Goal: Transaction & Acquisition: Purchase product/service

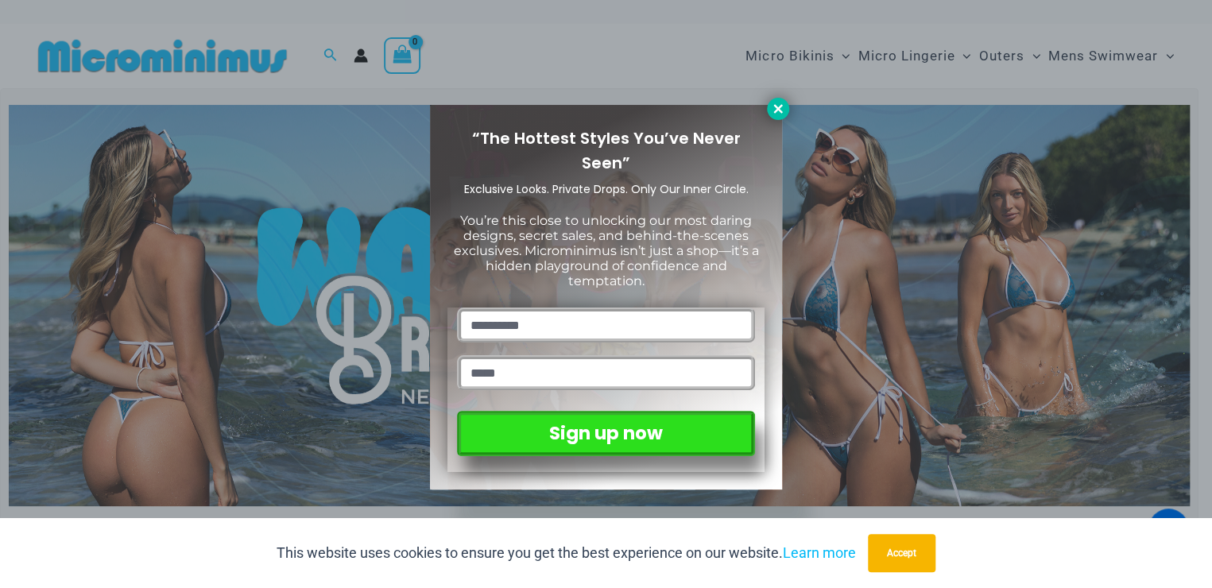
click at [780, 106] on icon at bounding box center [777, 108] width 9 height 9
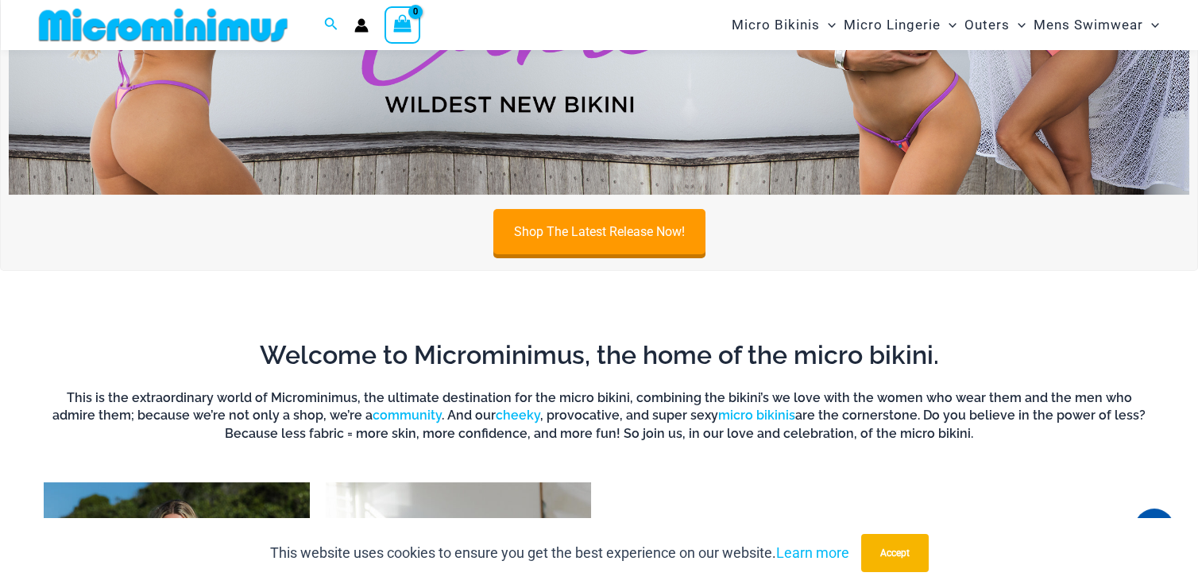
scroll to position [702, 0]
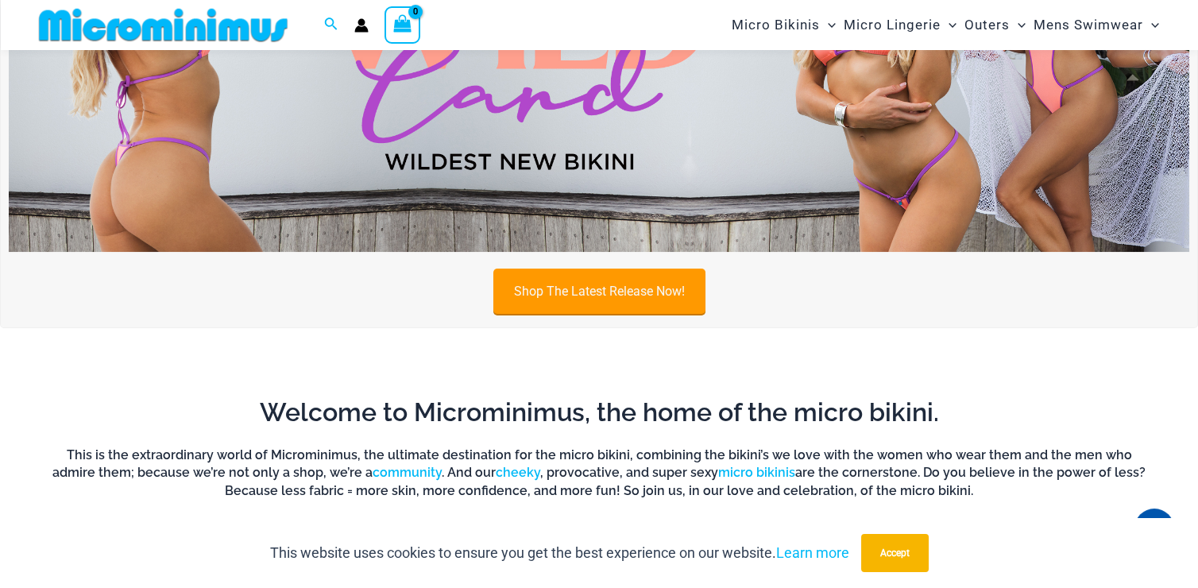
click at [593, 288] on link "Shop The Latest Release Now!" at bounding box center [599, 291] width 212 height 45
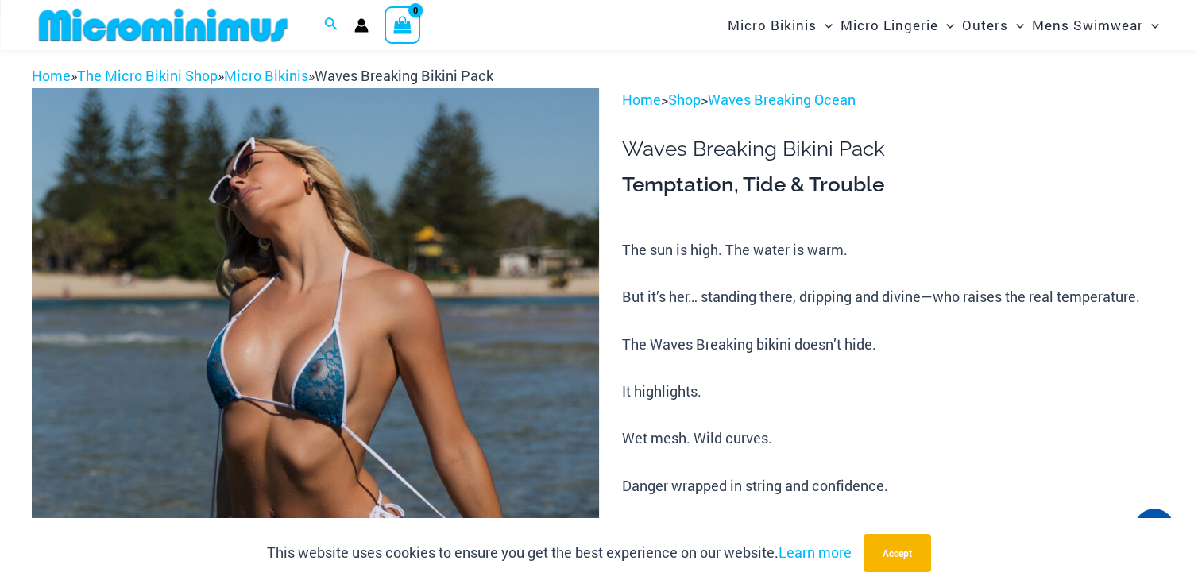
scroll to position [145, 0]
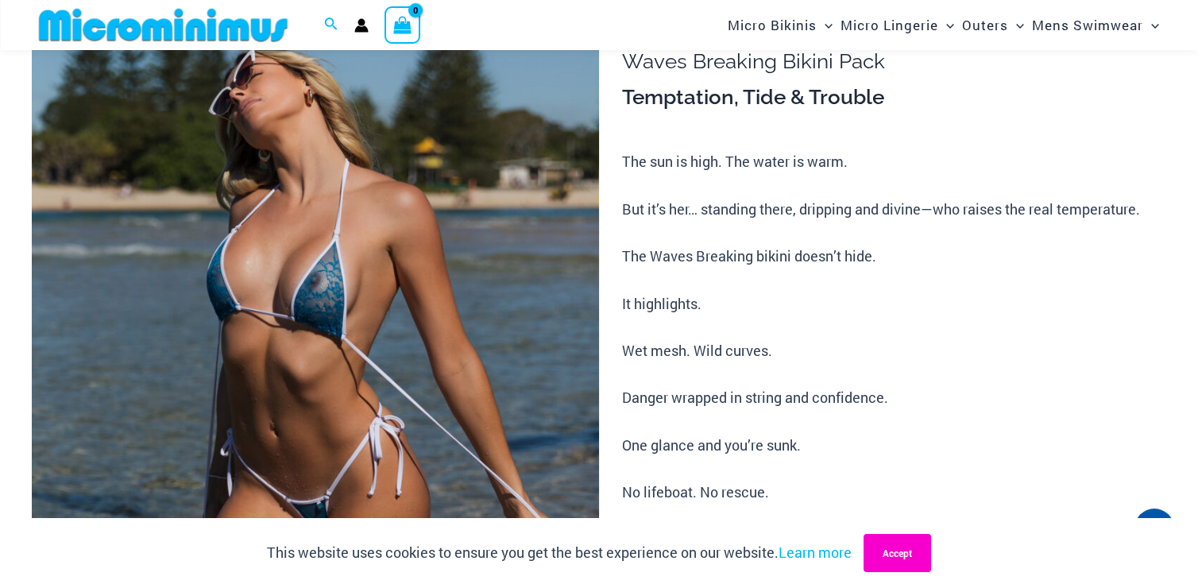
click at [892, 542] on button "Accept" at bounding box center [898, 553] width 68 height 38
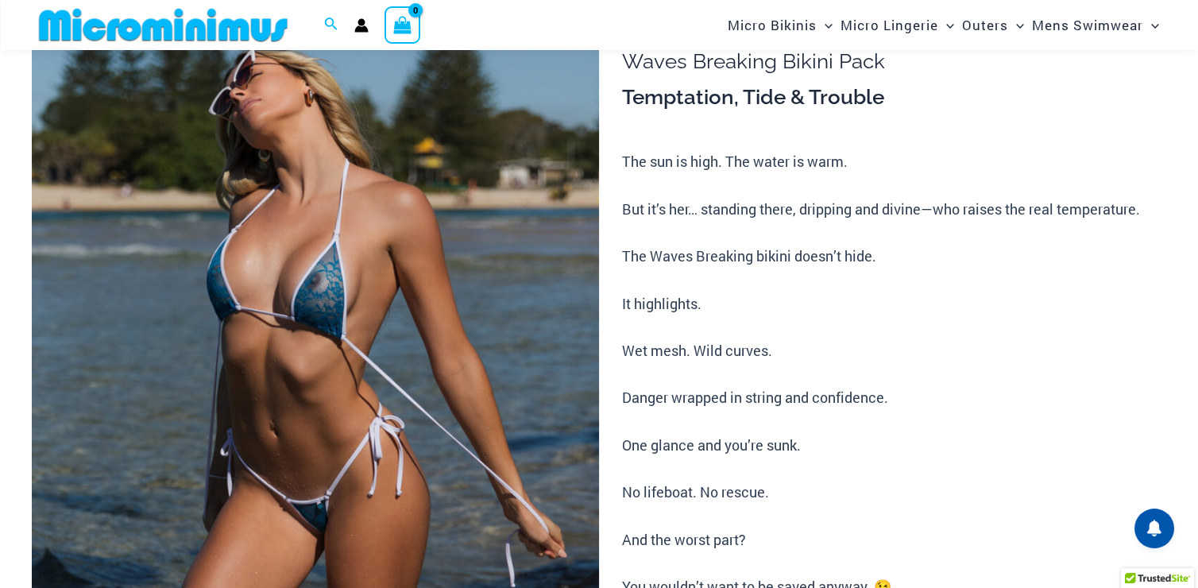
click at [299, 331] on img at bounding box center [315, 425] width 567 height 851
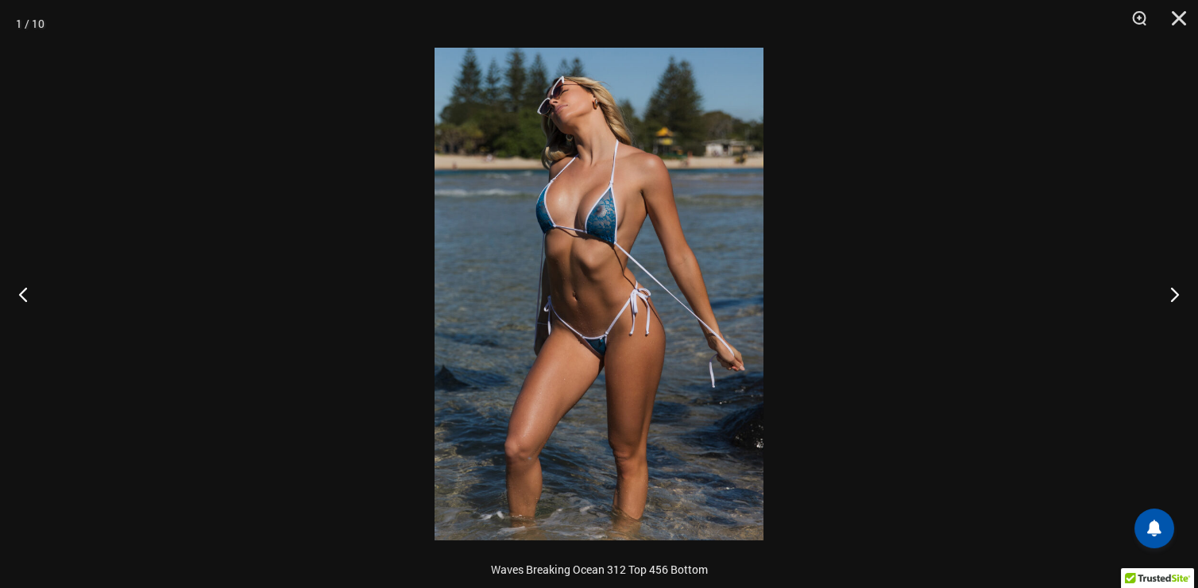
click at [299, 331] on div at bounding box center [599, 294] width 1198 height 588
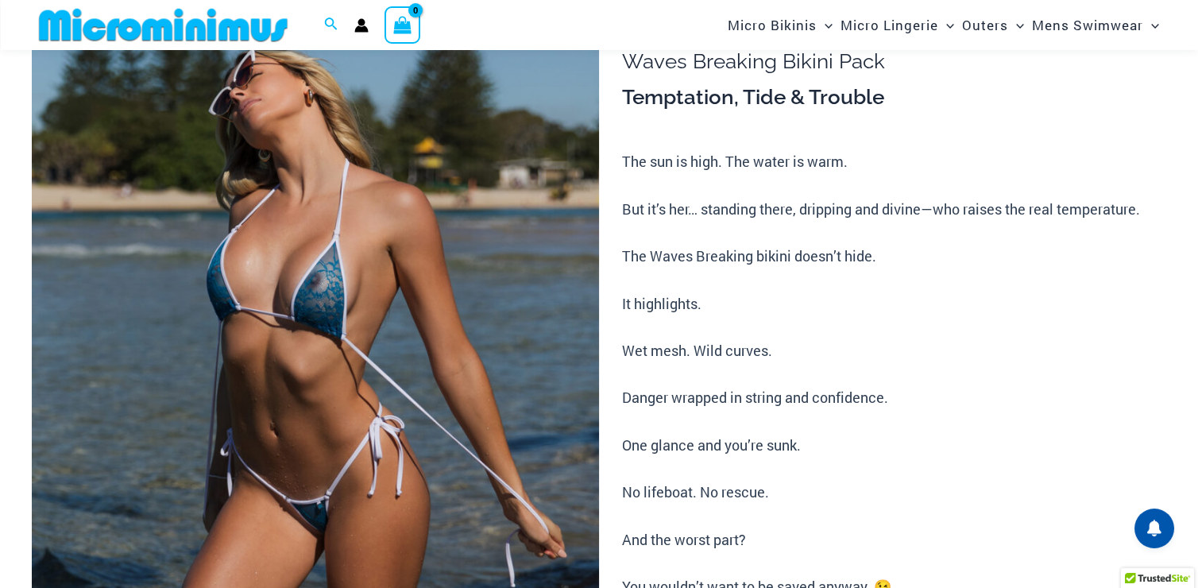
click at [299, 331] on img at bounding box center [315, 425] width 567 height 851
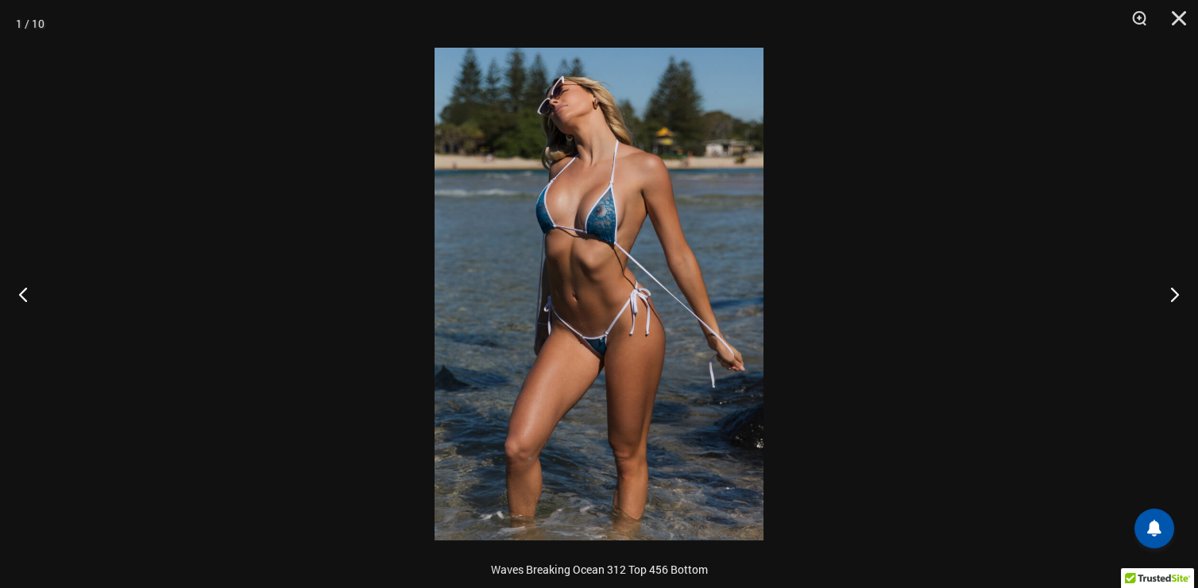
click at [626, 299] on img at bounding box center [599, 294] width 329 height 493
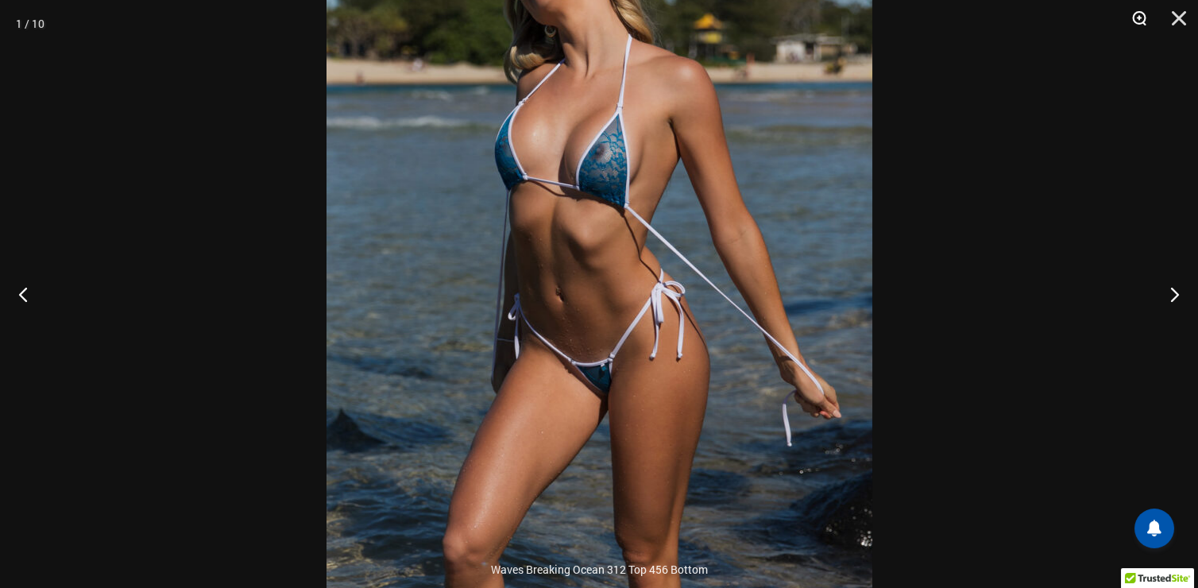
click at [1138, 11] on button "Zoom" at bounding box center [1134, 24] width 40 height 48
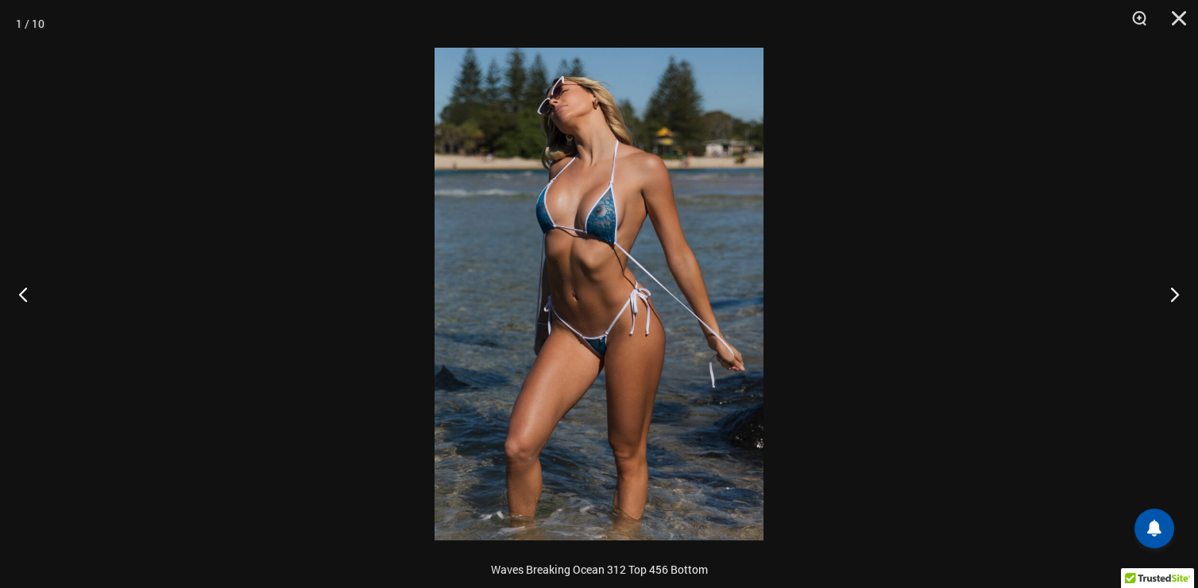
click at [606, 269] on img at bounding box center [599, 294] width 329 height 493
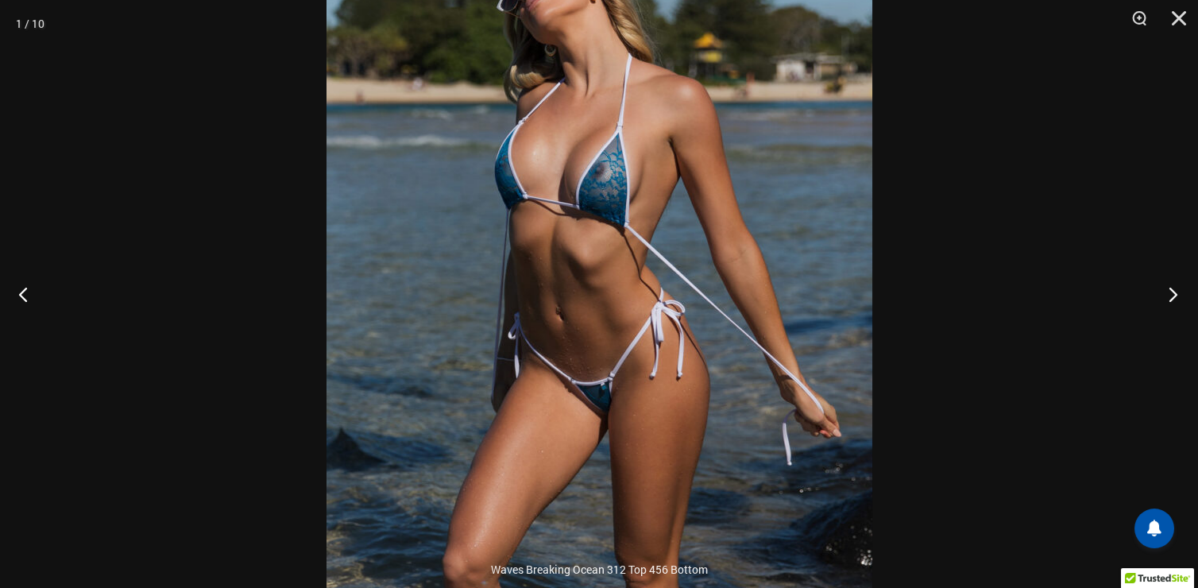
click at [1173, 295] on button "Next" at bounding box center [1169, 293] width 60 height 79
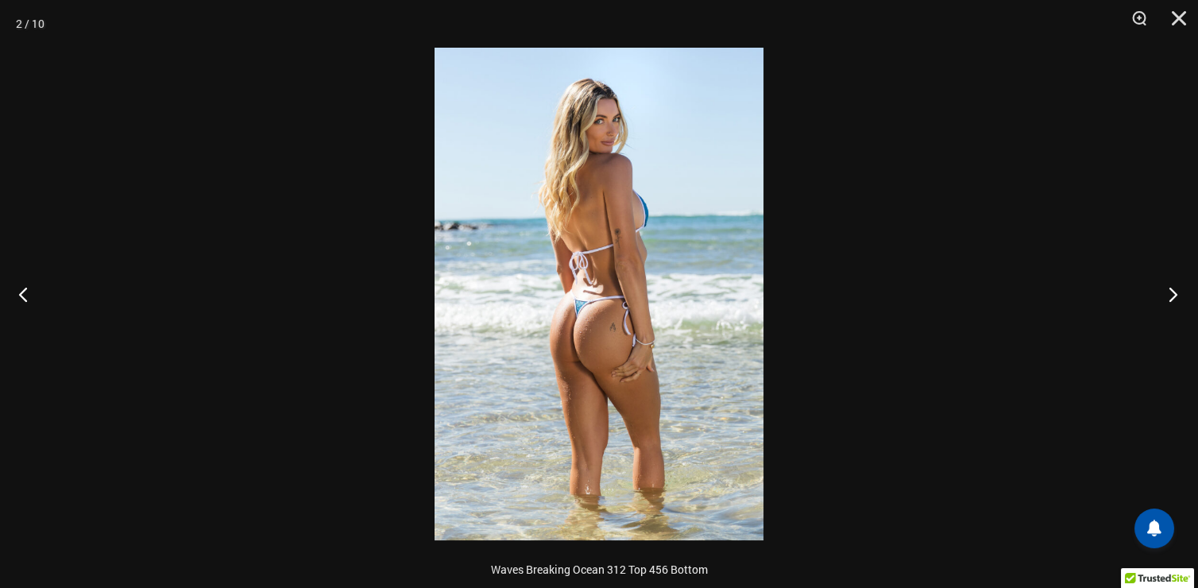
click at [1173, 295] on button "Next" at bounding box center [1169, 293] width 60 height 79
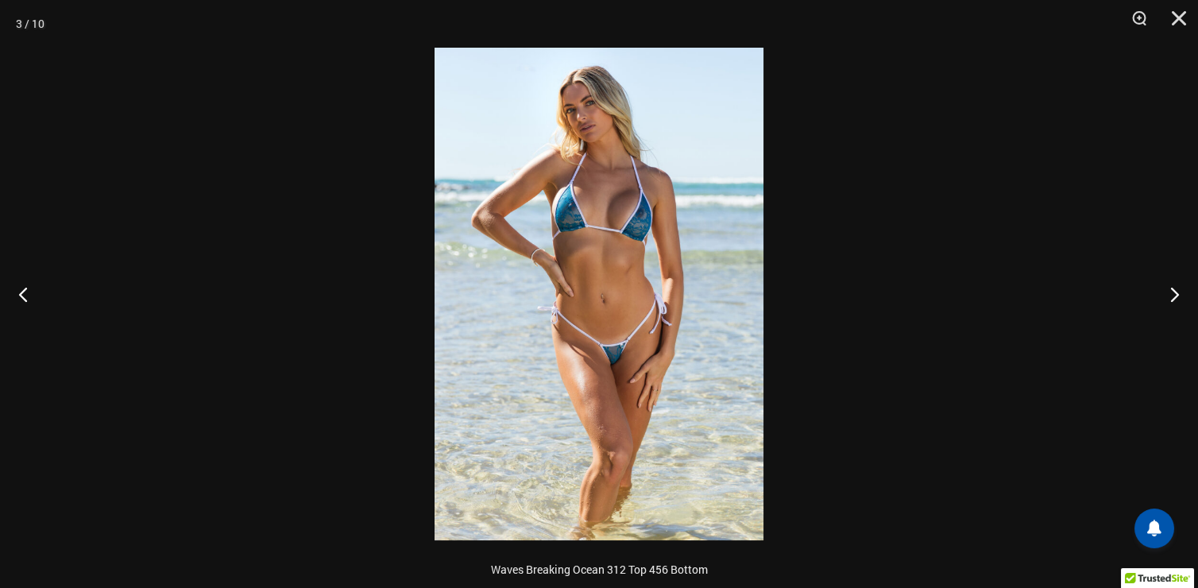
click at [605, 288] on img at bounding box center [599, 294] width 329 height 493
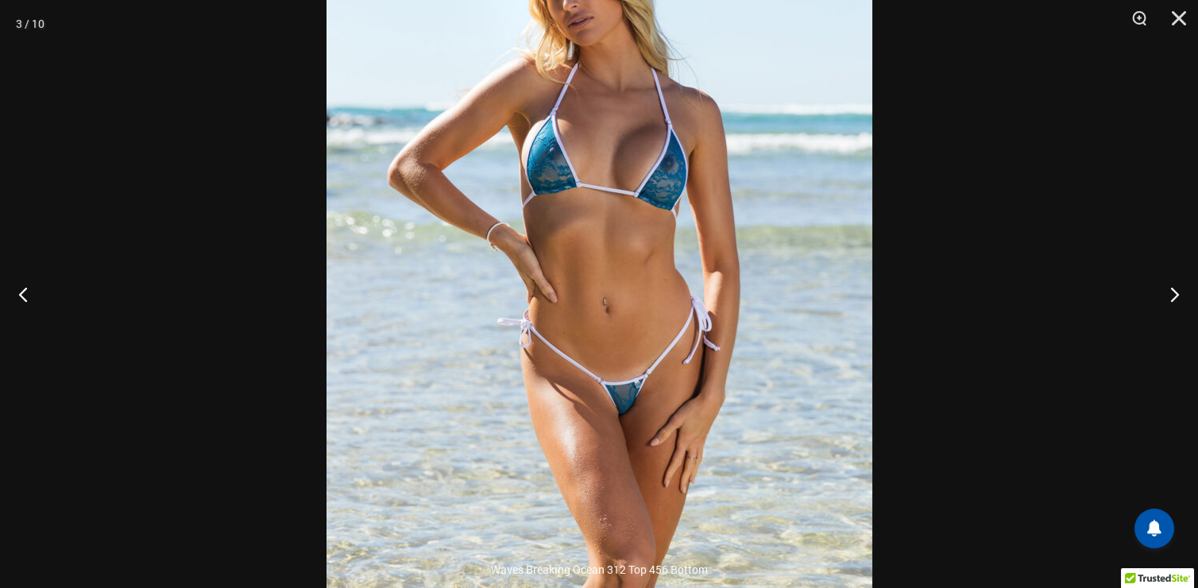
click at [688, 187] on img at bounding box center [600, 298] width 546 height 818
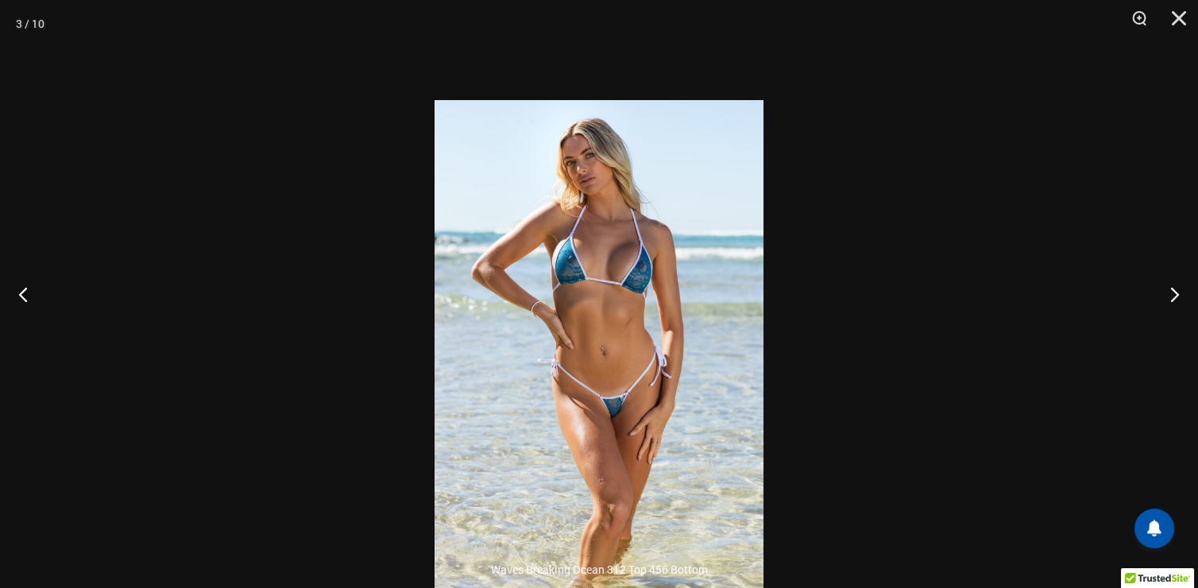
click at [688, 283] on img at bounding box center [599, 346] width 329 height 493
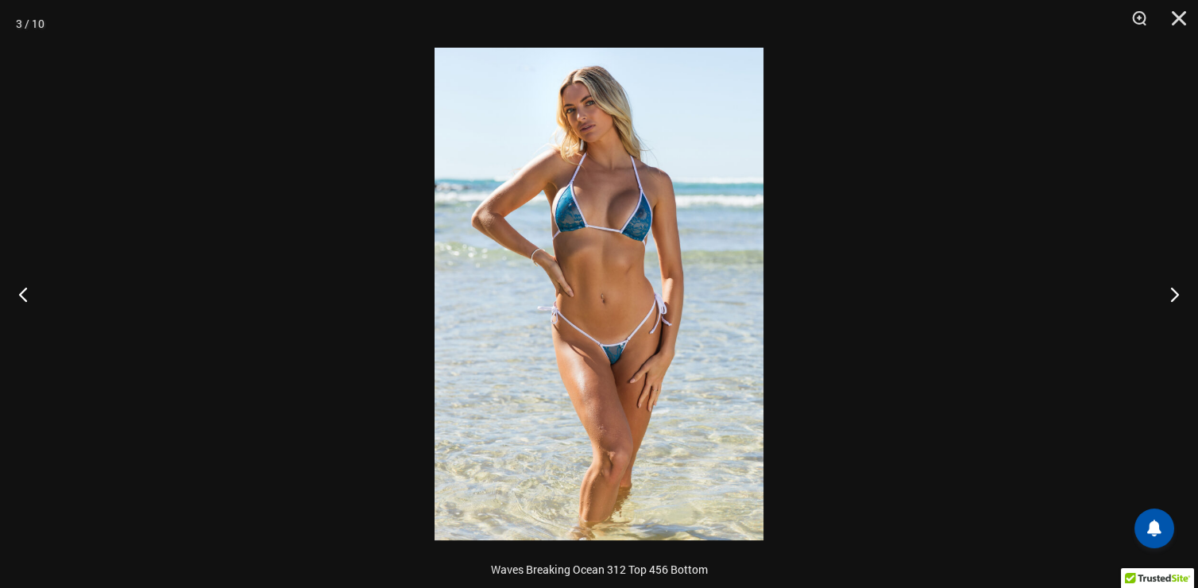
click at [672, 307] on img at bounding box center [599, 294] width 329 height 493
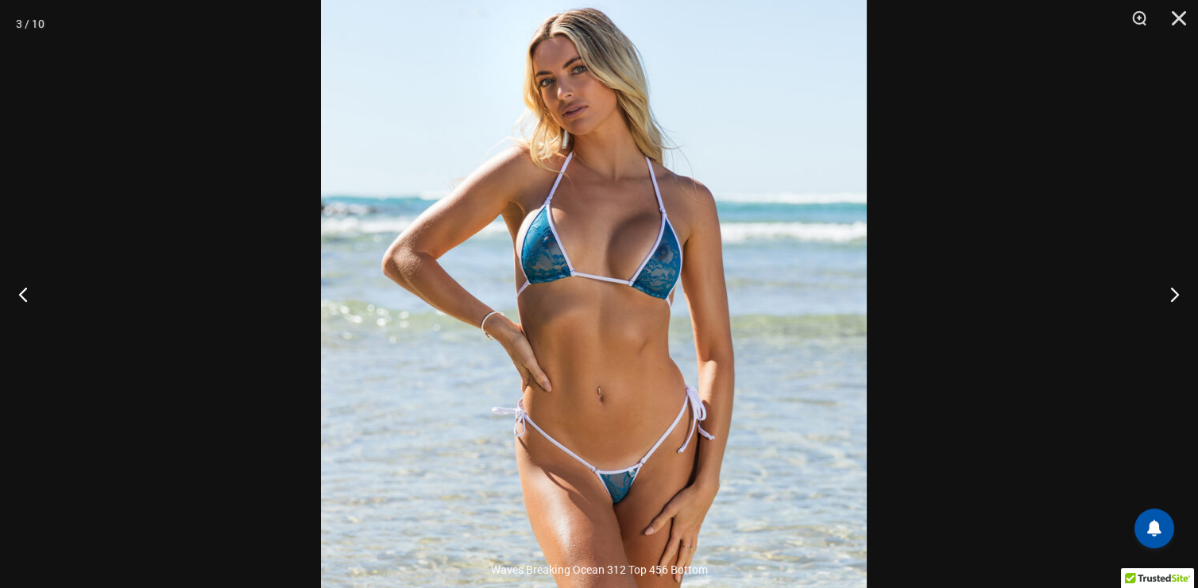
click at [726, 286] on img at bounding box center [594, 387] width 546 height 818
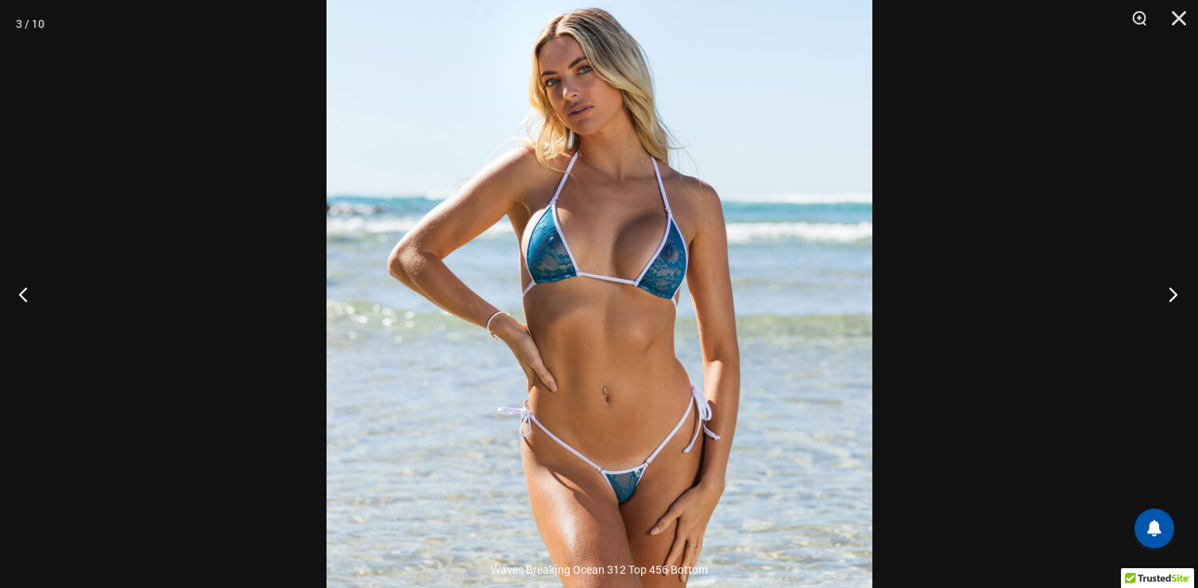
click at [1173, 292] on button "Next" at bounding box center [1169, 293] width 60 height 79
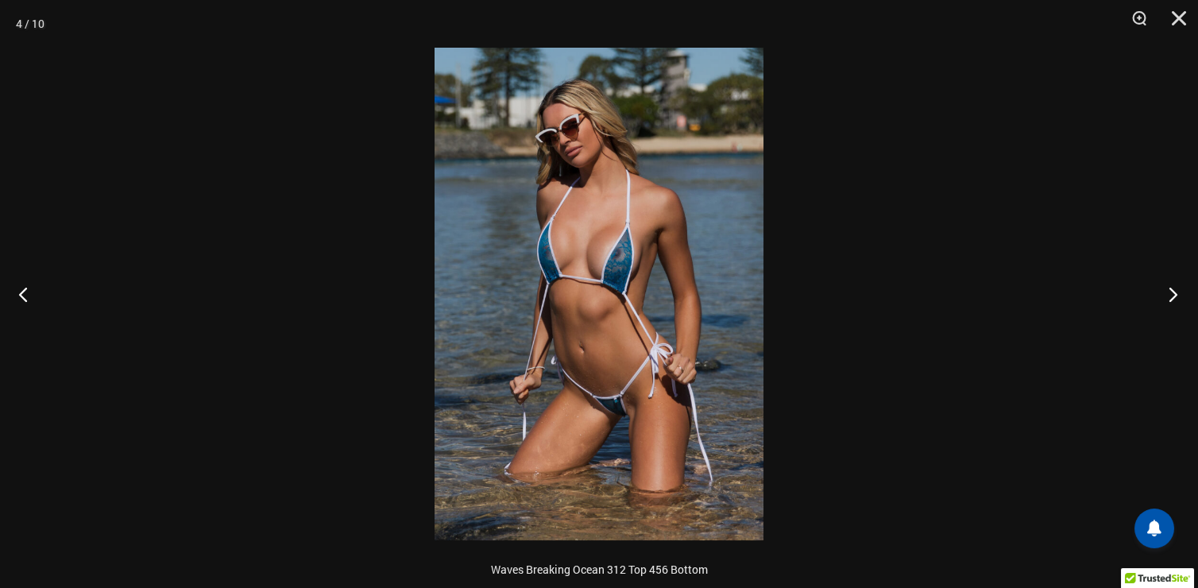
click at [1173, 292] on button "Next" at bounding box center [1169, 293] width 60 height 79
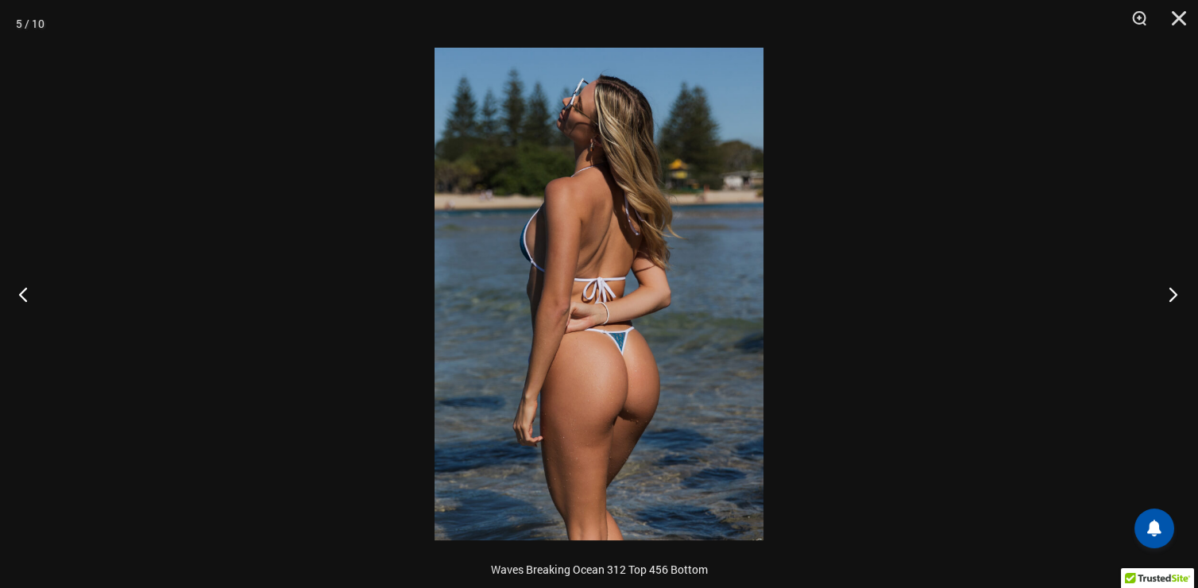
click at [1173, 292] on button "Next" at bounding box center [1169, 293] width 60 height 79
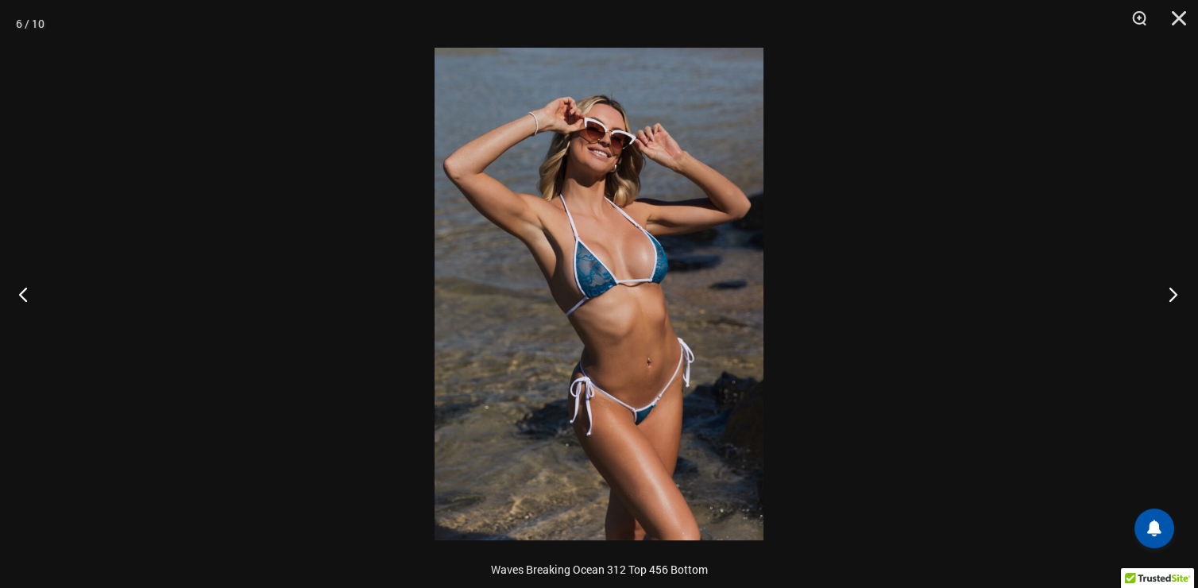
click at [1173, 292] on button "Next" at bounding box center [1169, 293] width 60 height 79
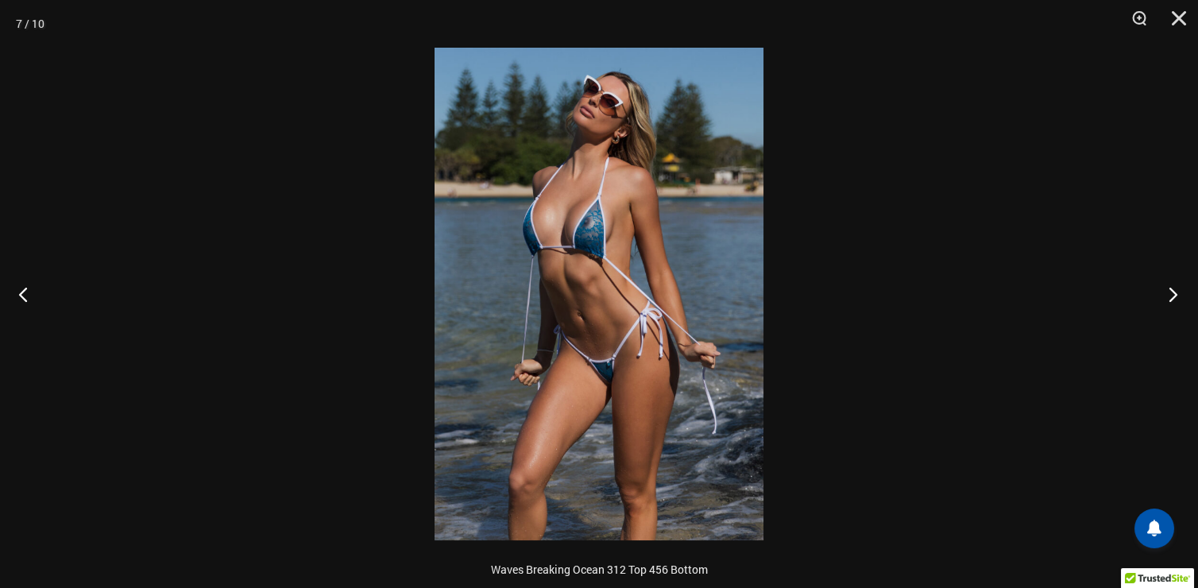
click at [1173, 292] on button "Next" at bounding box center [1169, 293] width 60 height 79
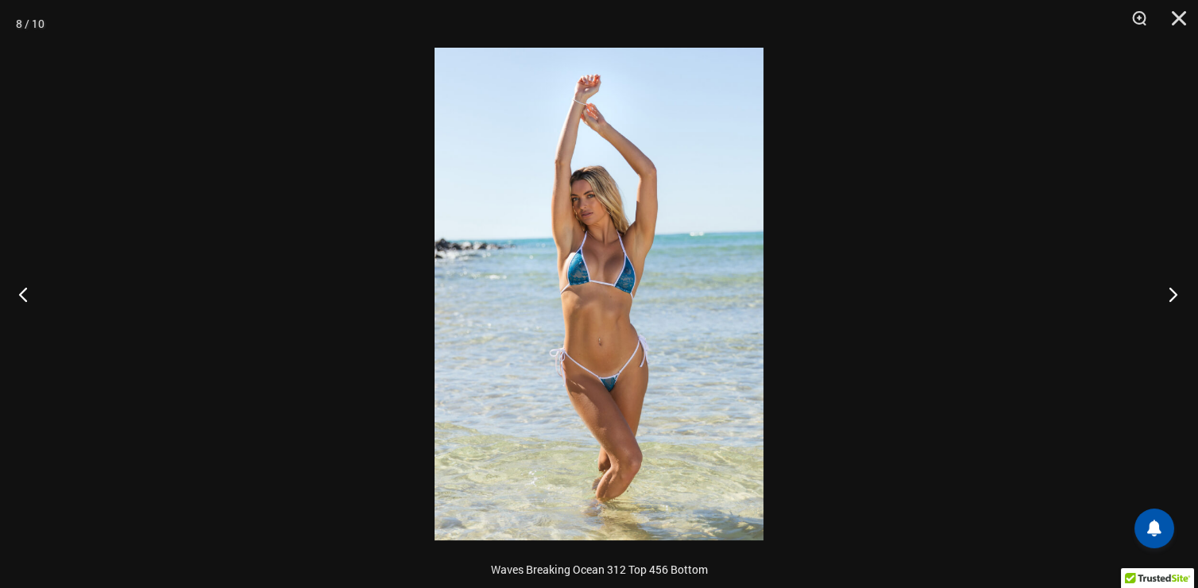
click at [1173, 292] on button "Next" at bounding box center [1169, 293] width 60 height 79
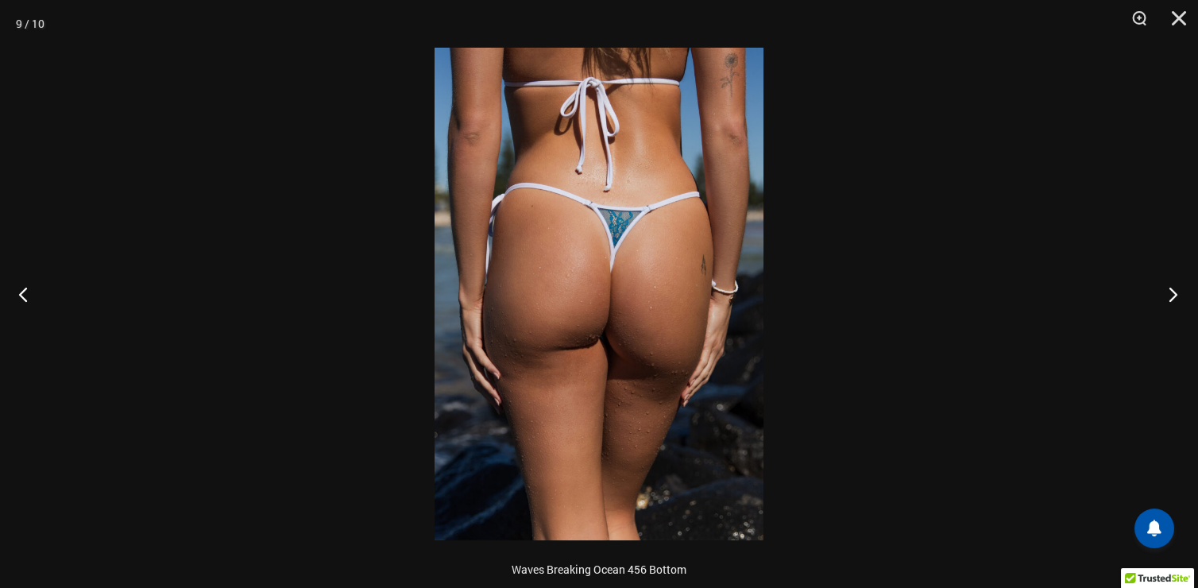
click at [1173, 292] on button "Next" at bounding box center [1169, 293] width 60 height 79
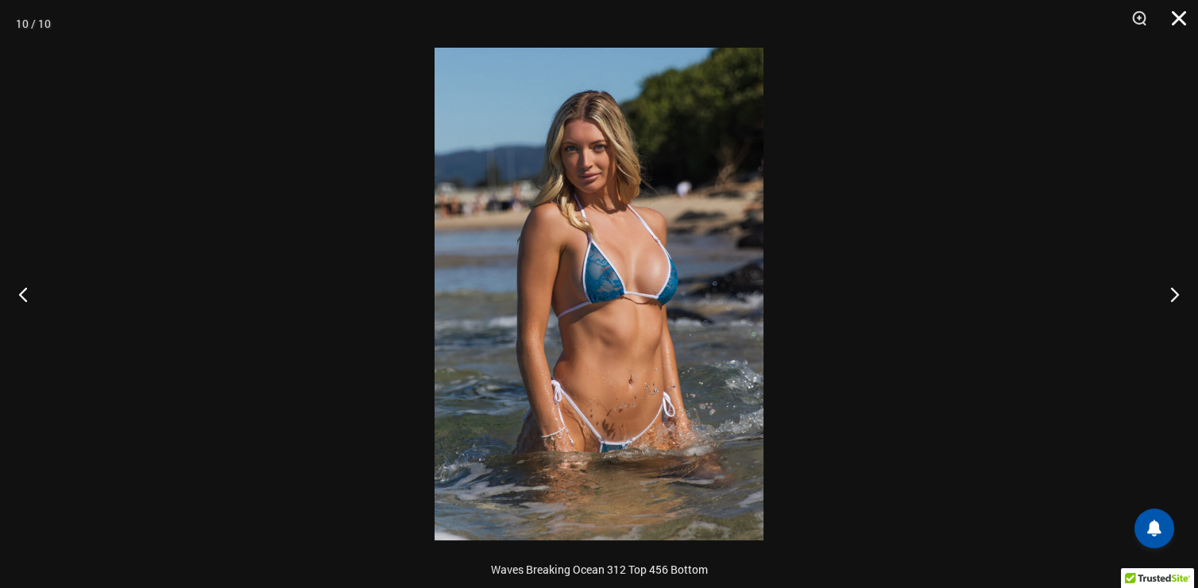
click at [1173, 20] on button "Close" at bounding box center [1174, 24] width 40 height 48
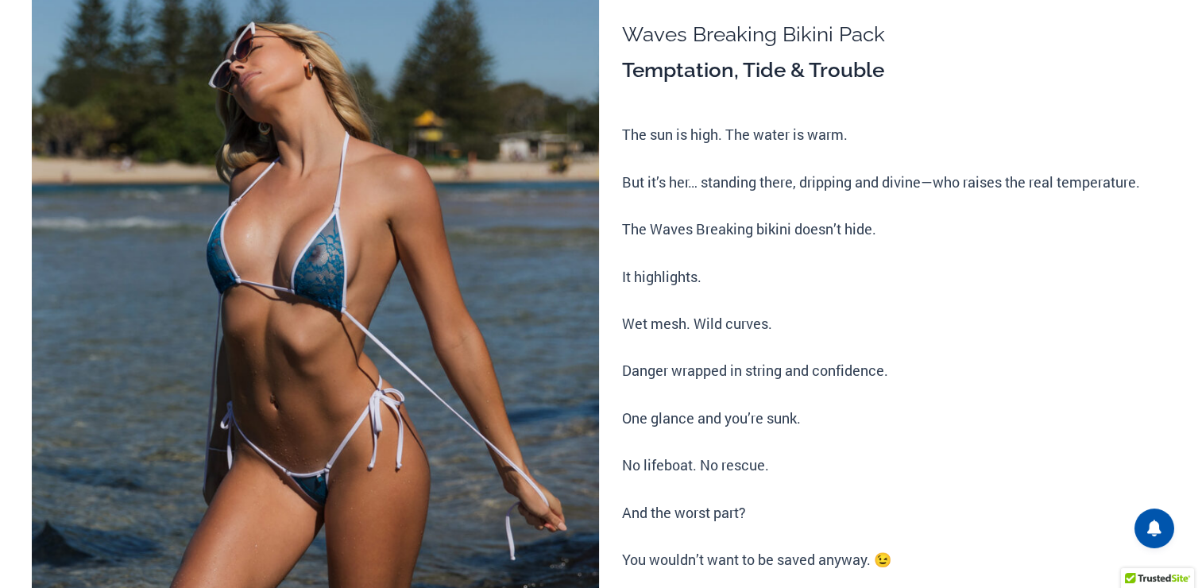
scroll to position [0, 0]
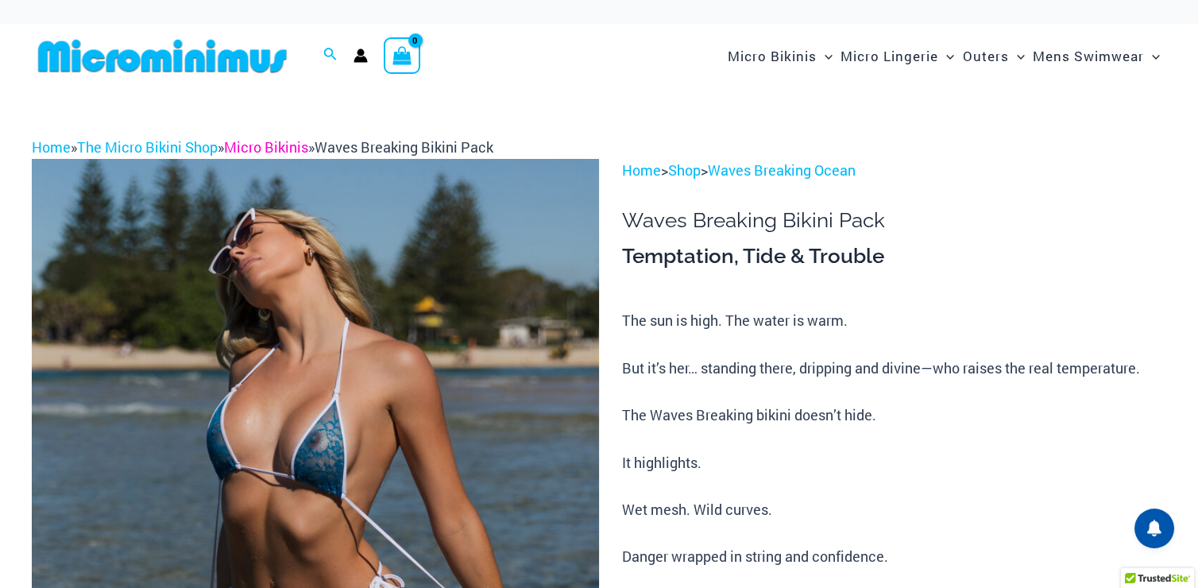
click at [265, 147] on link "Micro Bikinis" at bounding box center [266, 146] width 84 height 19
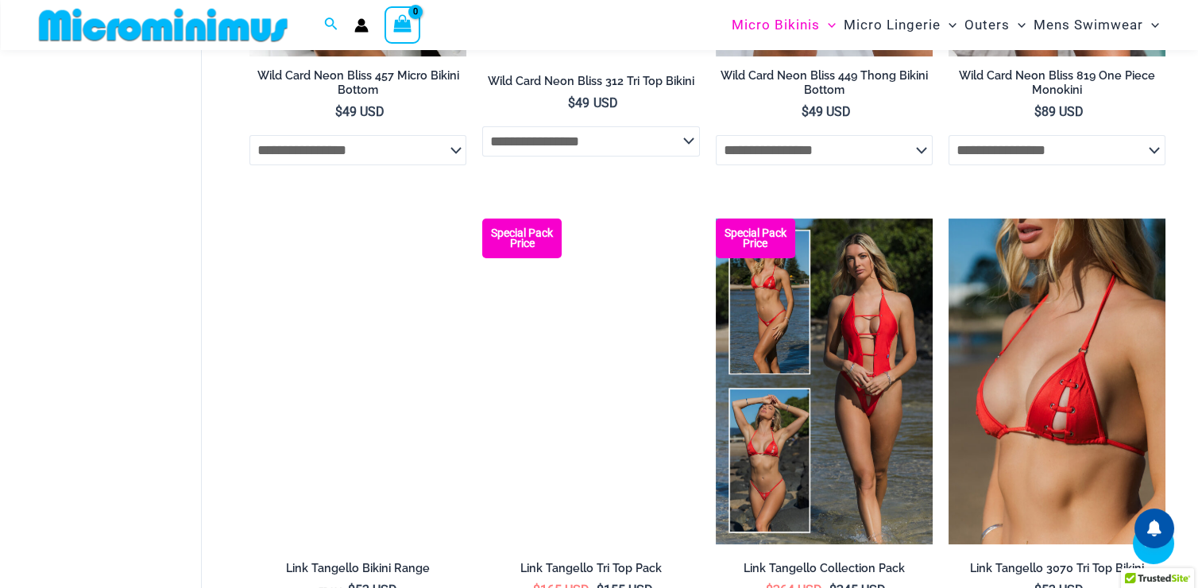
scroll to position [1338, 0]
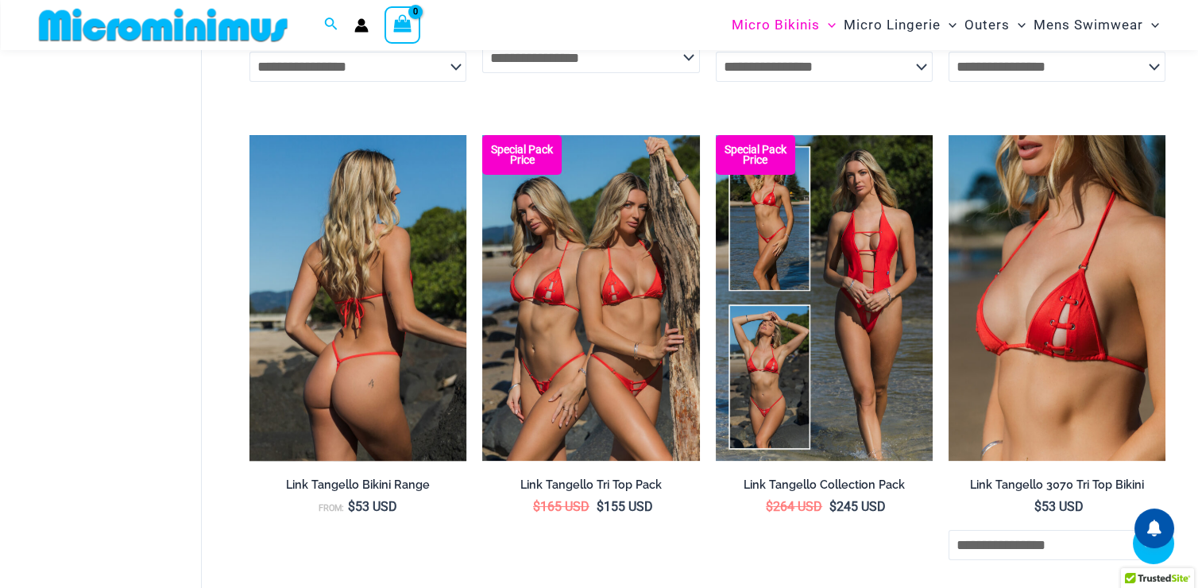
click at [333, 257] on img at bounding box center [358, 298] width 217 height 326
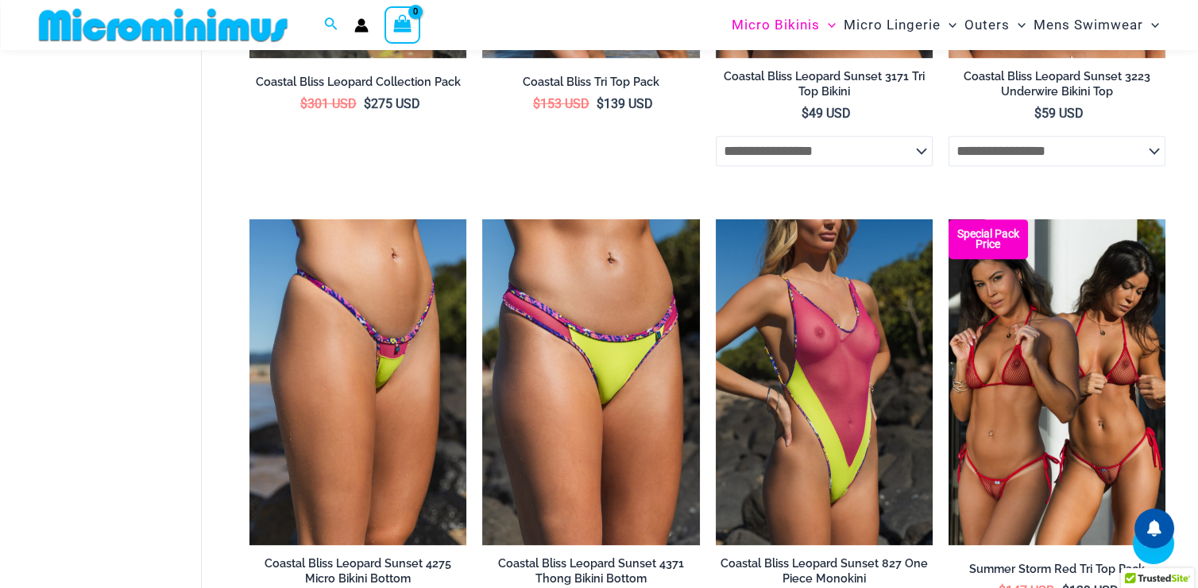
scroll to position [2761, 0]
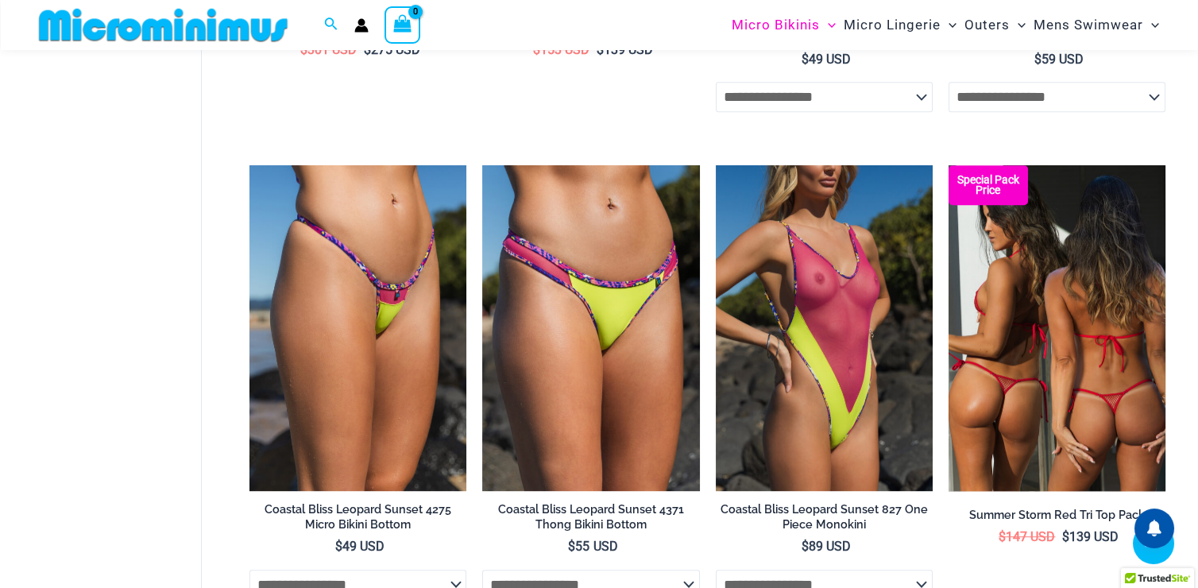
click at [1011, 321] on img at bounding box center [1057, 328] width 217 height 326
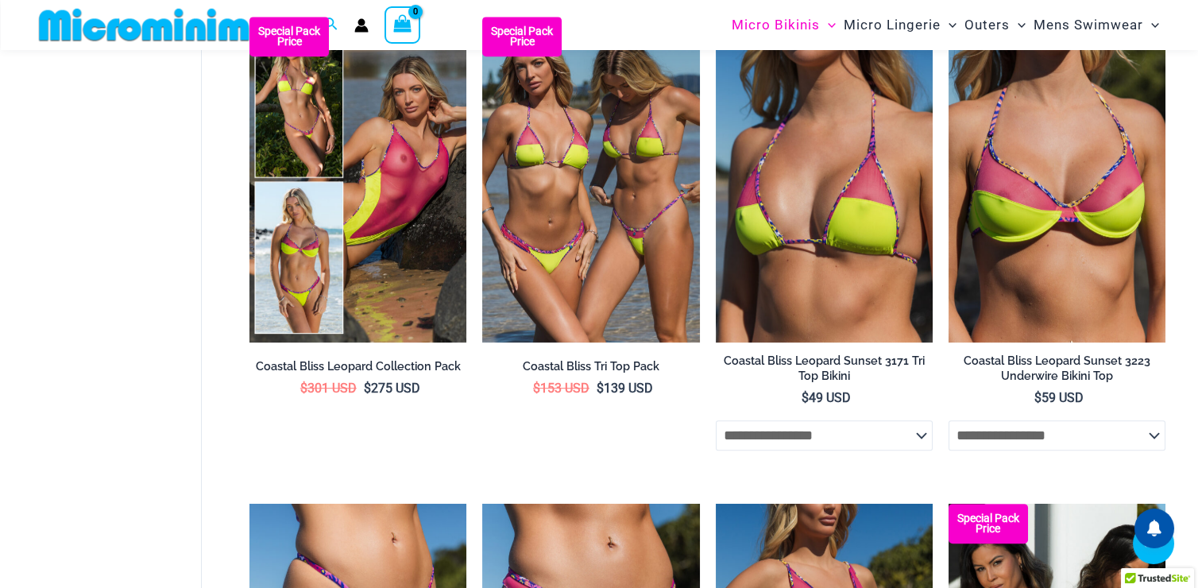
scroll to position [2432, 0]
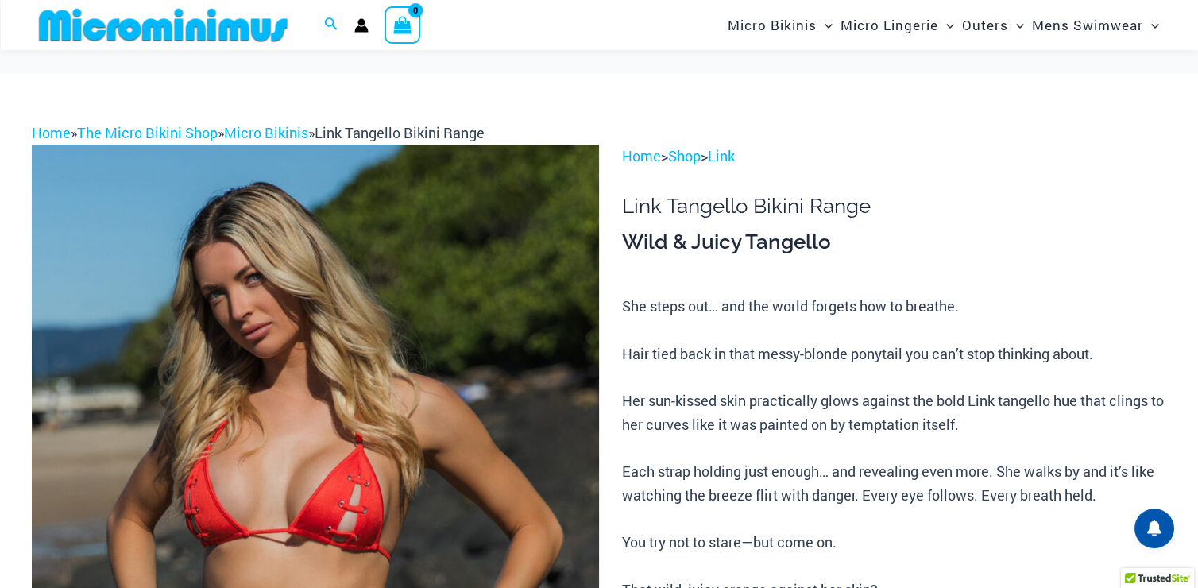
scroll to position [159, 0]
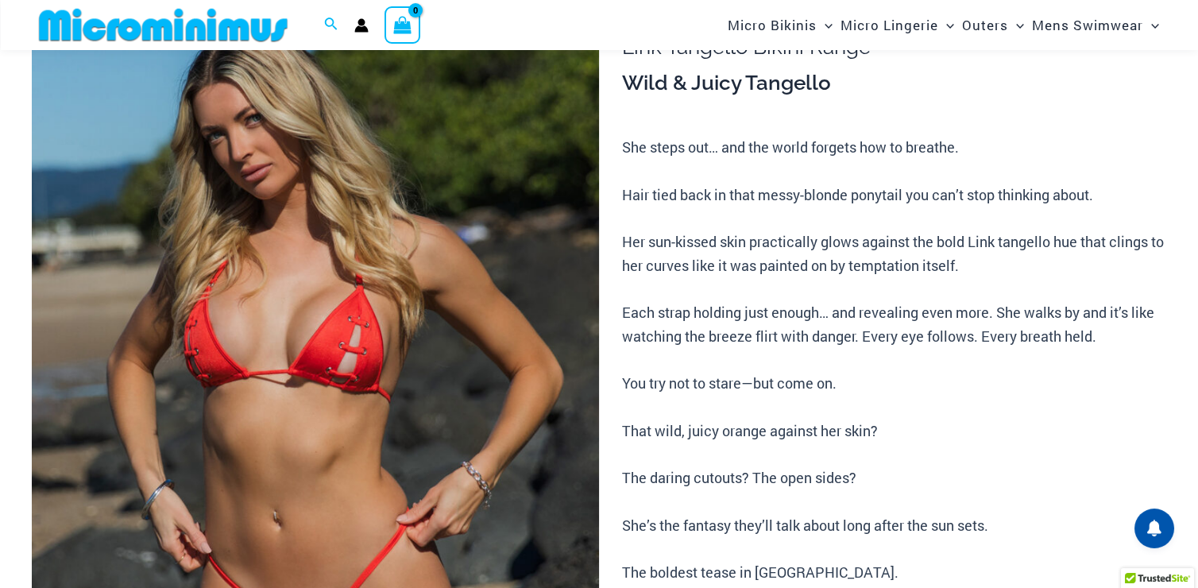
click at [414, 332] on img at bounding box center [315, 411] width 567 height 851
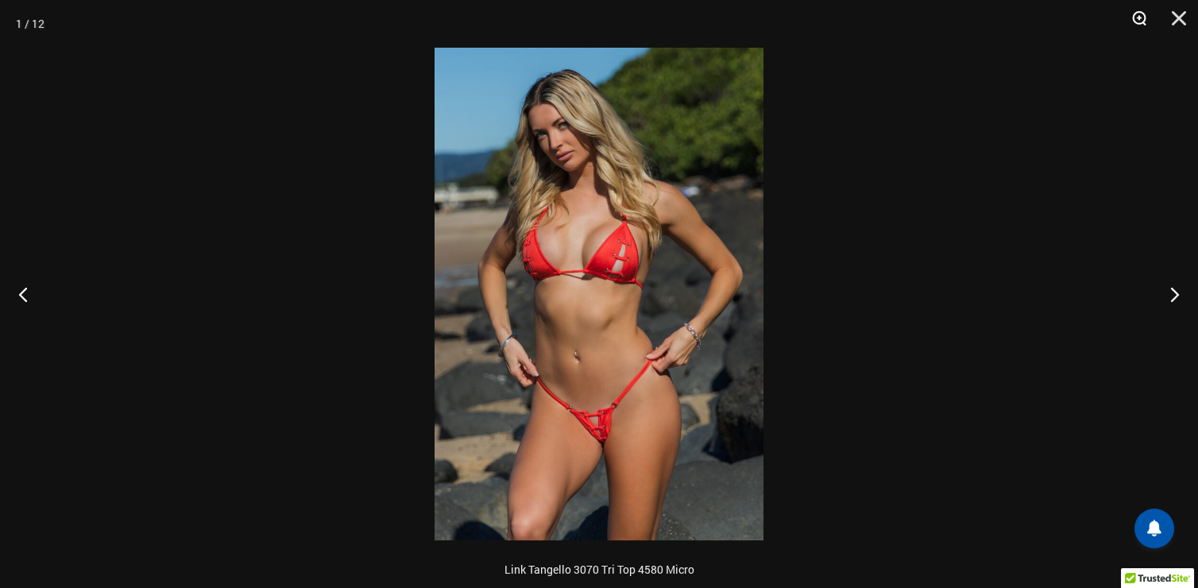
click at [1135, 16] on button "Zoom" at bounding box center [1134, 24] width 40 height 48
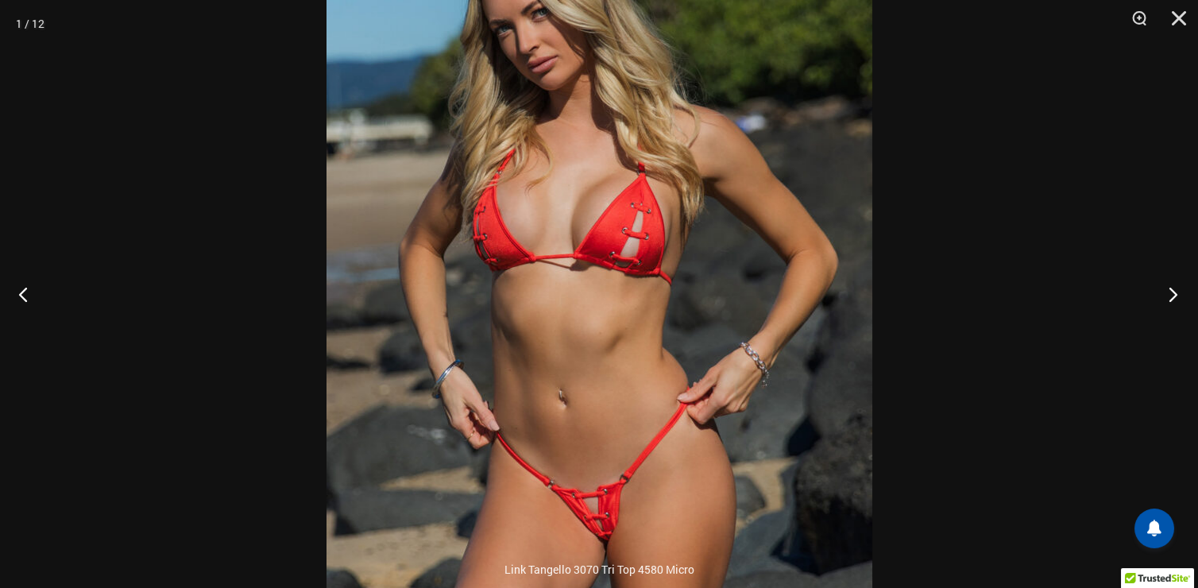
click at [1172, 287] on button "Next" at bounding box center [1169, 293] width 60 height 79
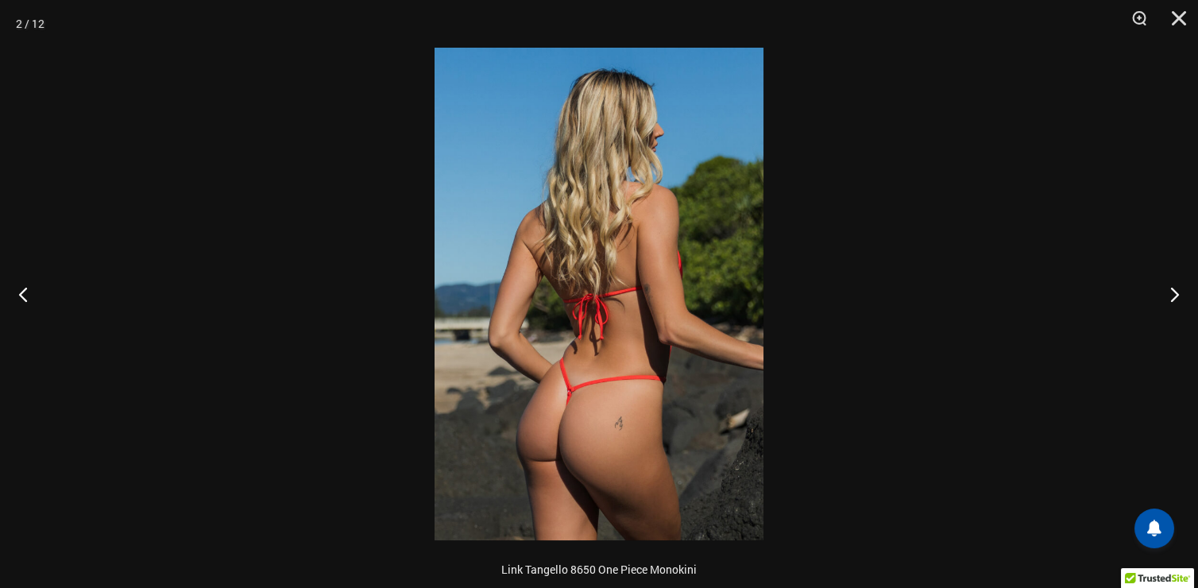
click at [599, 341] on img at bounding box center [599, 294] width 329 height 493
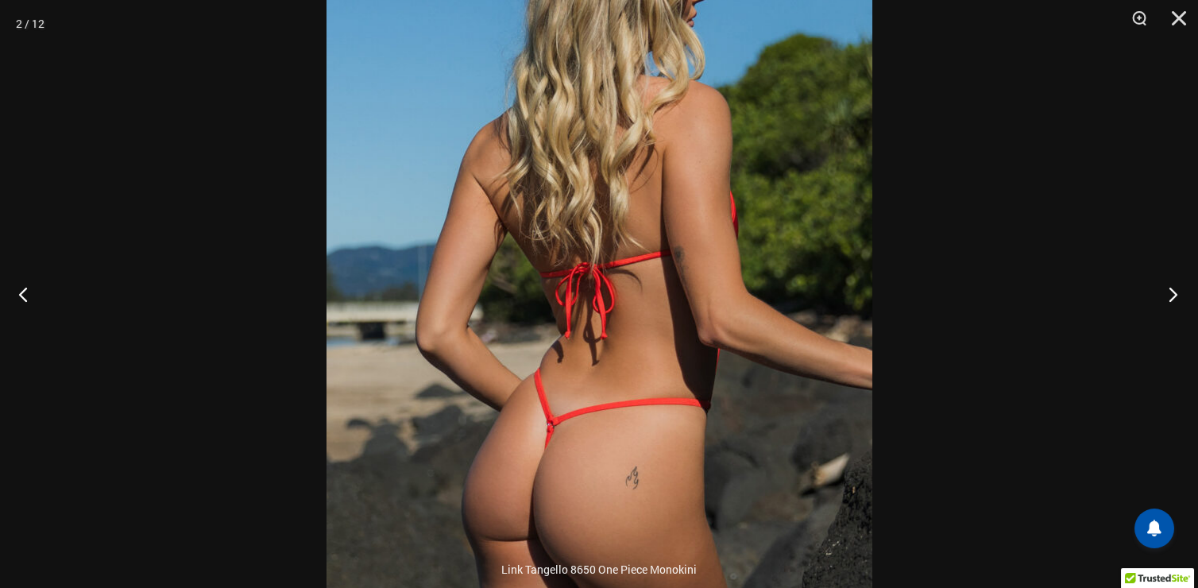
click at [1170, 297] on button "Next" at bounding box center [1169, 293] width 60 height 79
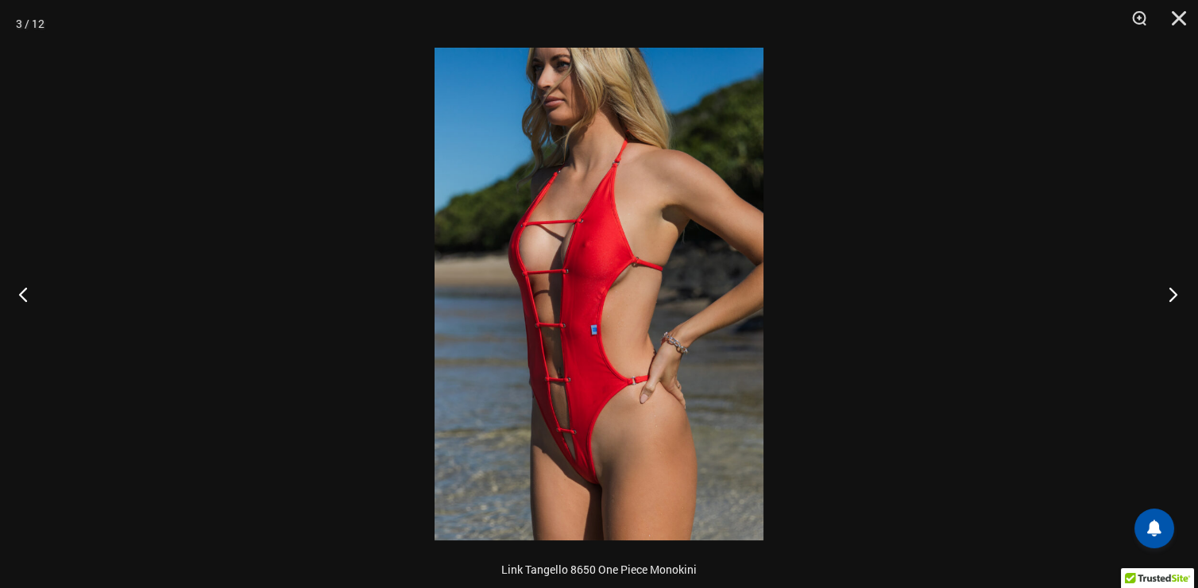
click at [1170, 297] on button "Next" at bounding box center [1169, 293] width 60 height 79
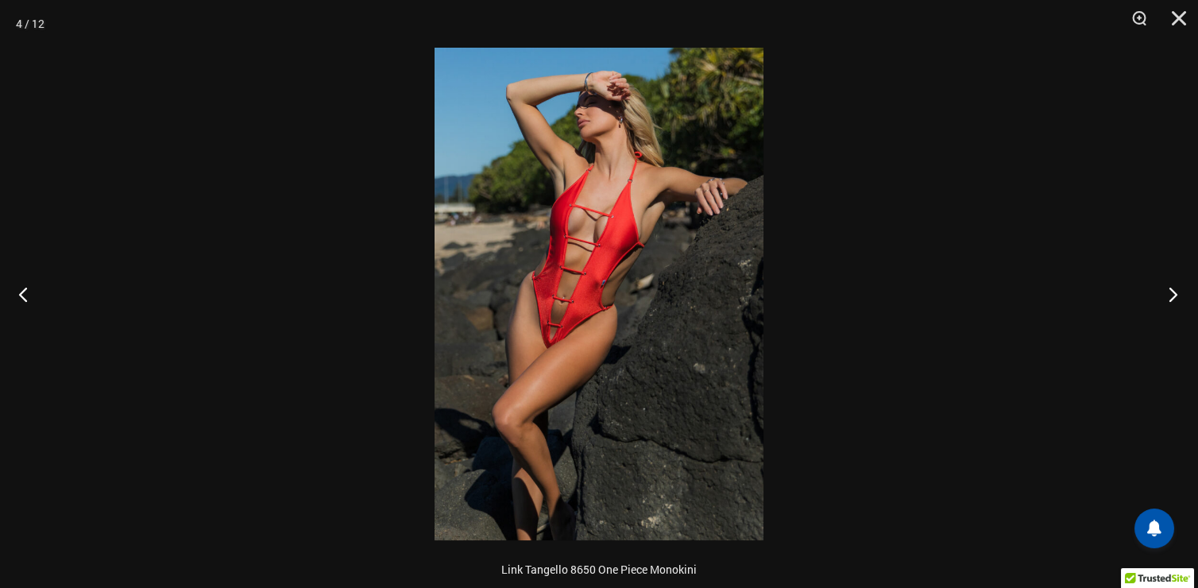
click at [1170, 297] on button "Next" at bounding box center [1169, 293] width 60 height 79
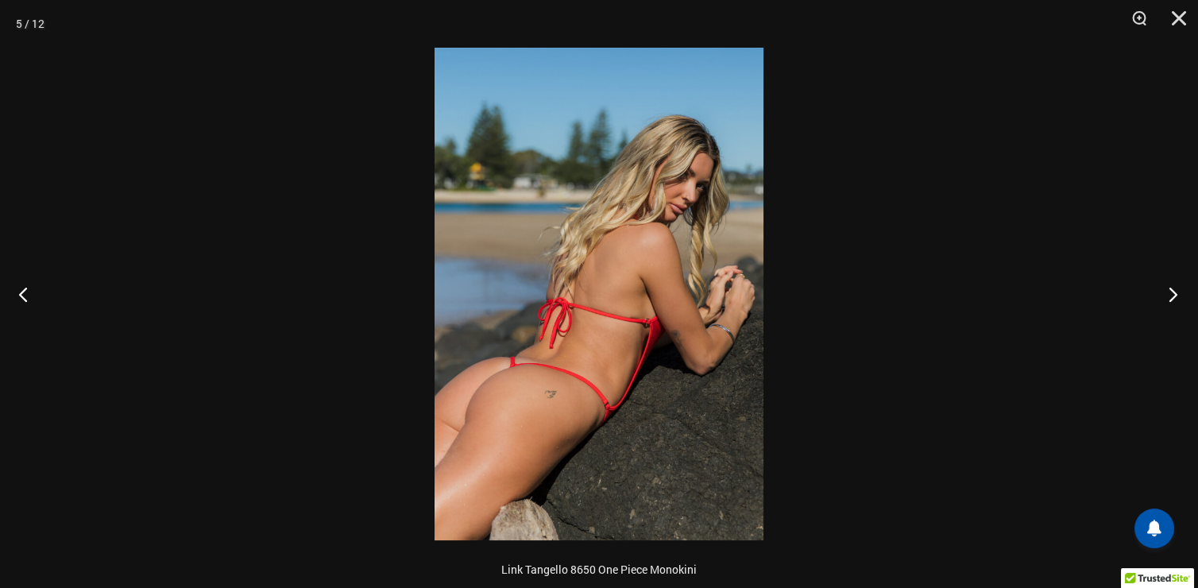
click at [1170, 297] on button "Next" at bounding box center [1169, 293] width 60 height 79
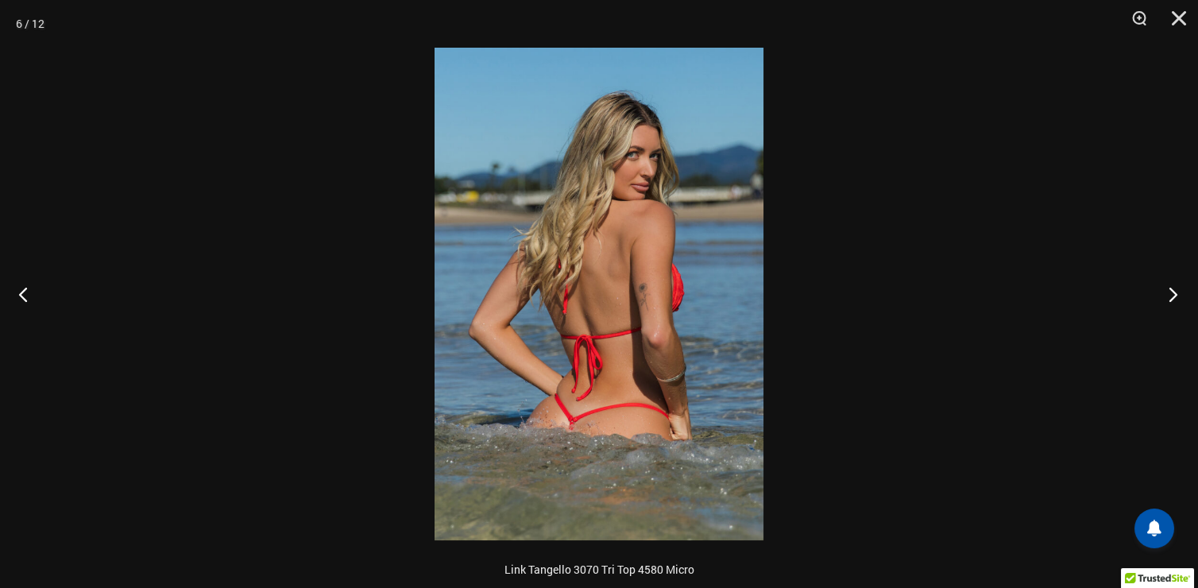
click at [1170, 297] on button "Next" at bounding box center [1169, 293] width 60 height 79
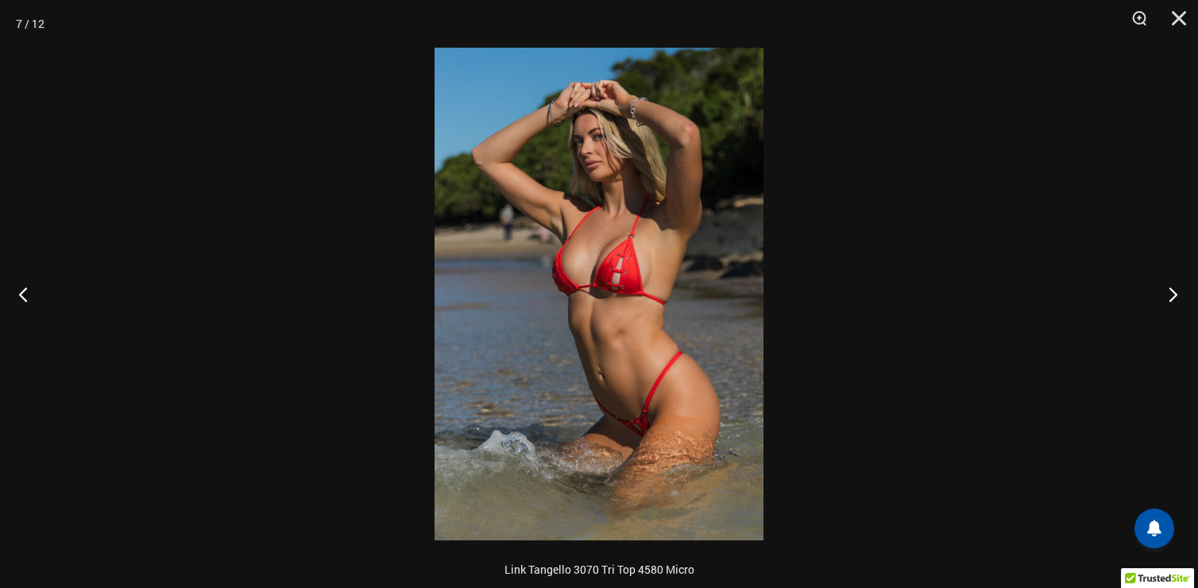
click at [1170, 297] on button "Next" at bounding box center [1169, 293] width 60 height 79
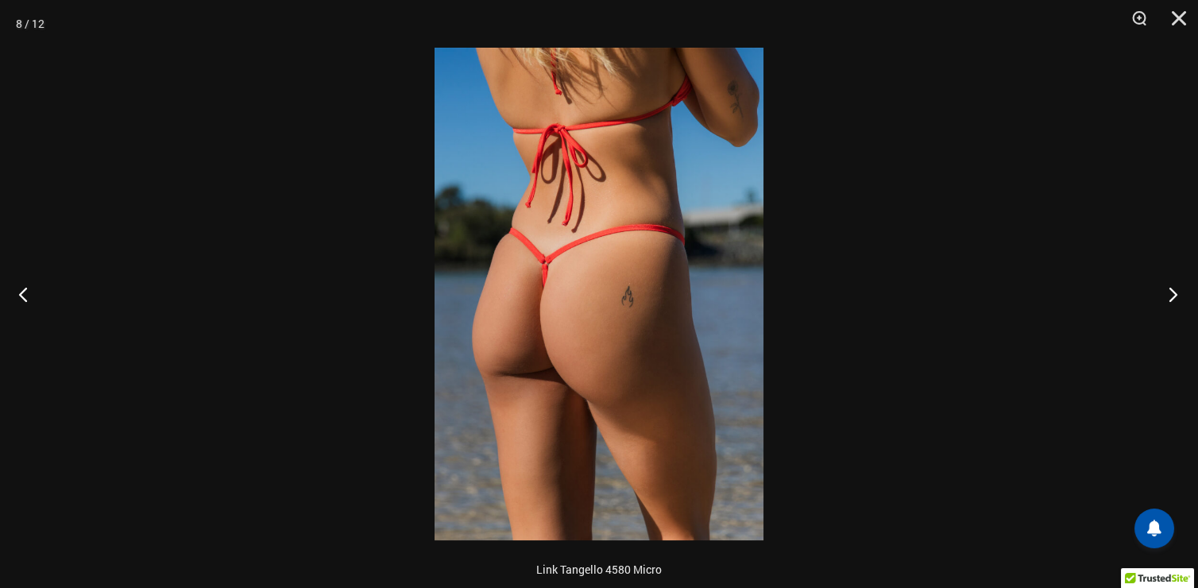
click at [1170, 297] on button "Next" at bounding box center [1169, 293] width 60 height 79
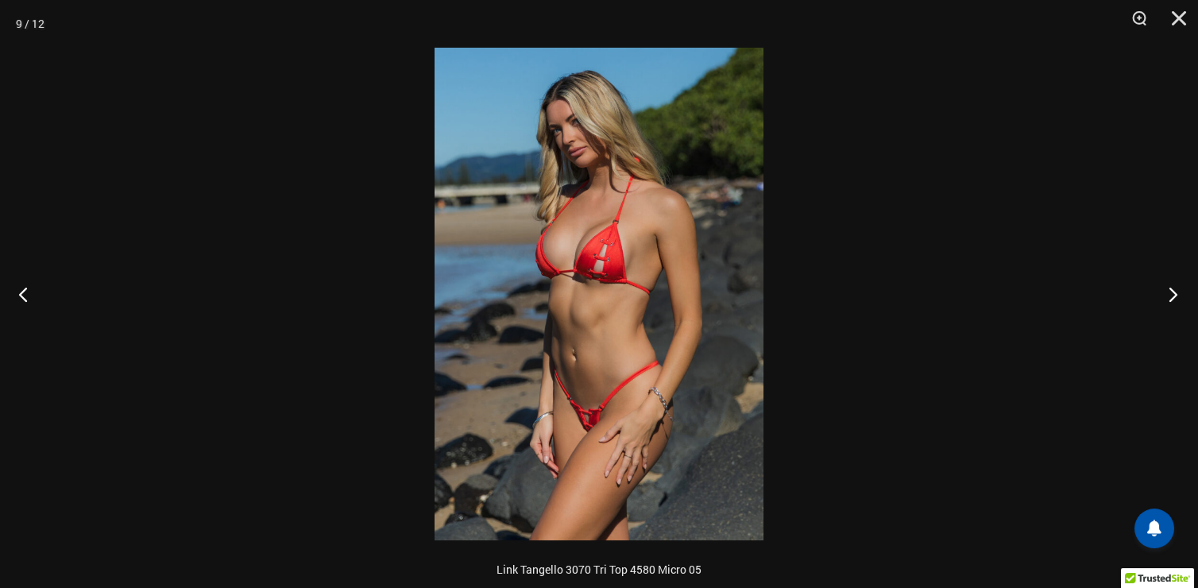
click at [1170, 297] on button "Next" at bounding box center [1169, 293] width 60 height 79
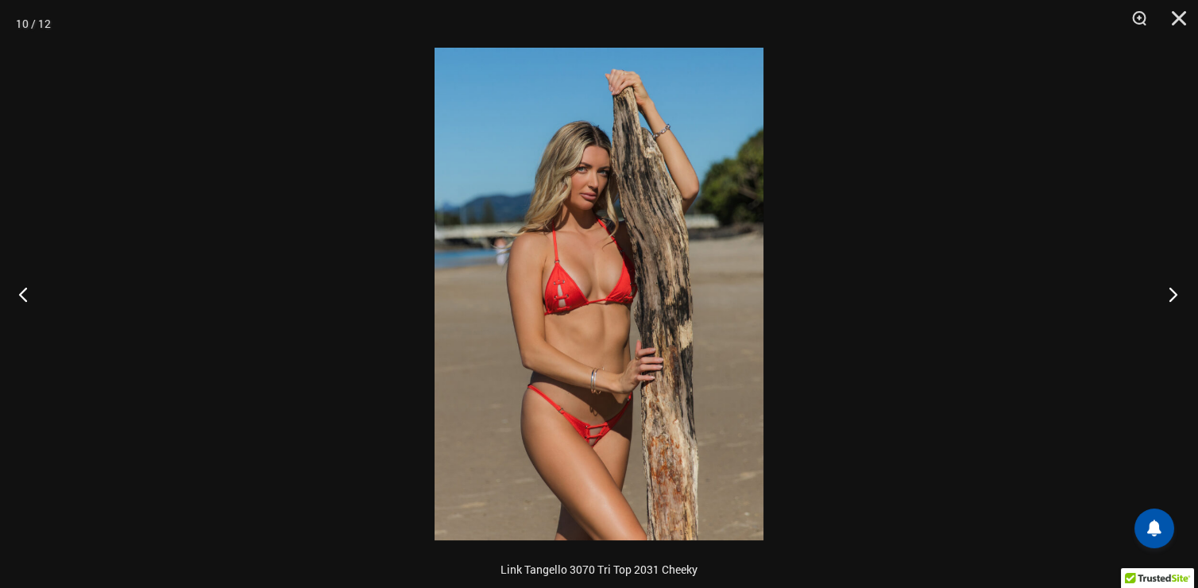
click at [1170, 297] on button "Next" at bounding box center [1169, 293] width 60 height 79
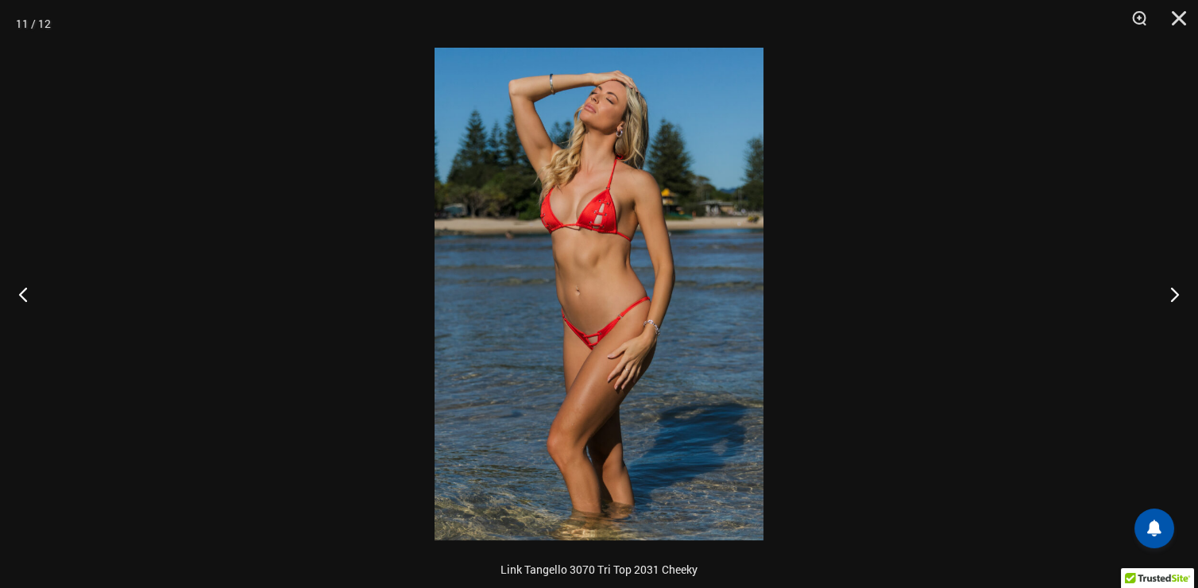
click at [671, 261] on img at bounding box center [599, 294] width 329 height 493
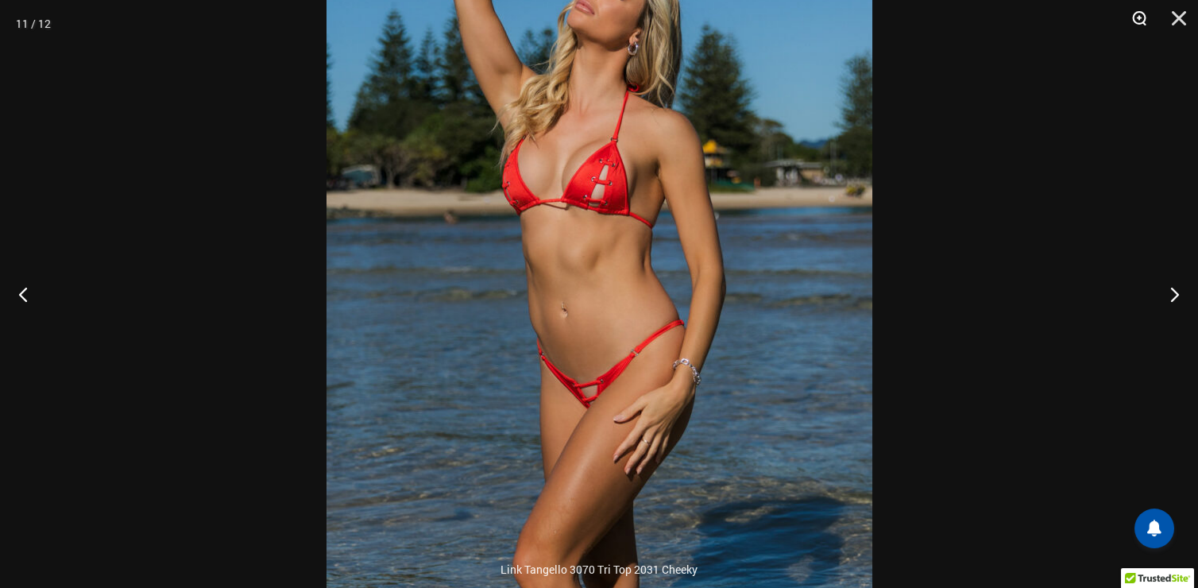
click at [1133, 16] on button "Zoom" at bounding box center [1134, 24] width 40 height 48
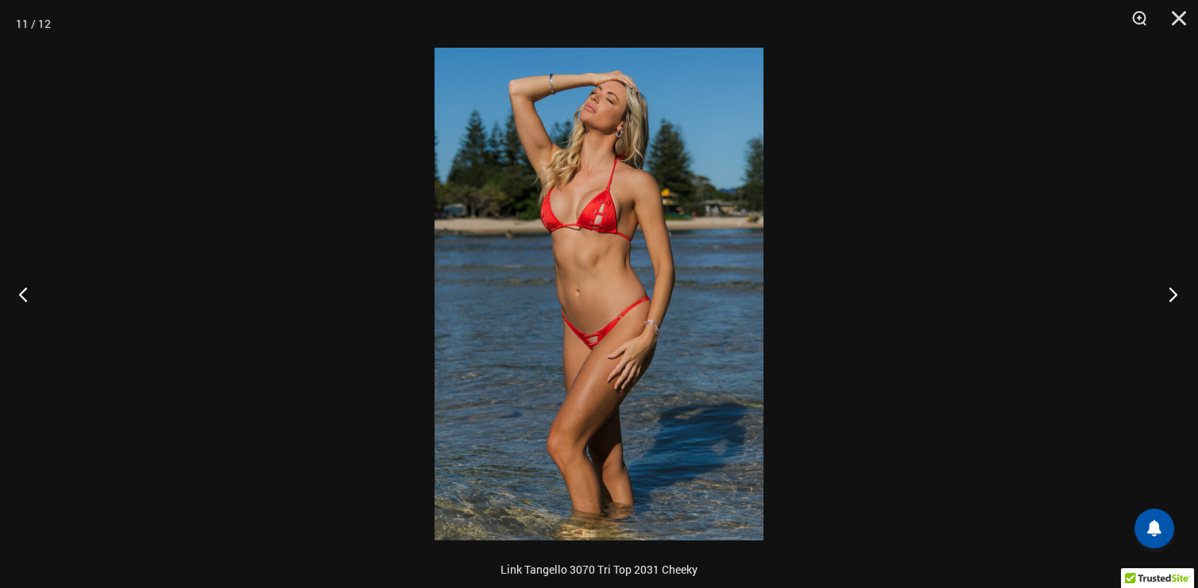
click at [1170, 288] on button "Next" at bounding box center [1169, 293] width 60 height 79
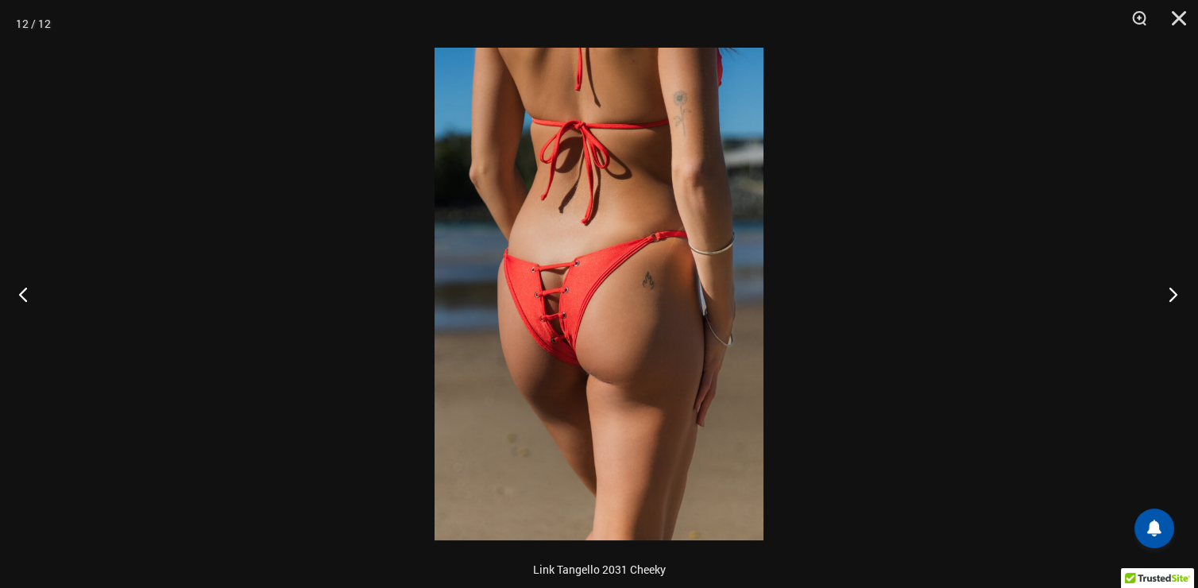
click at [1170, 288] on button "Next" at bounding box center [1169, 293] width 60 height 79
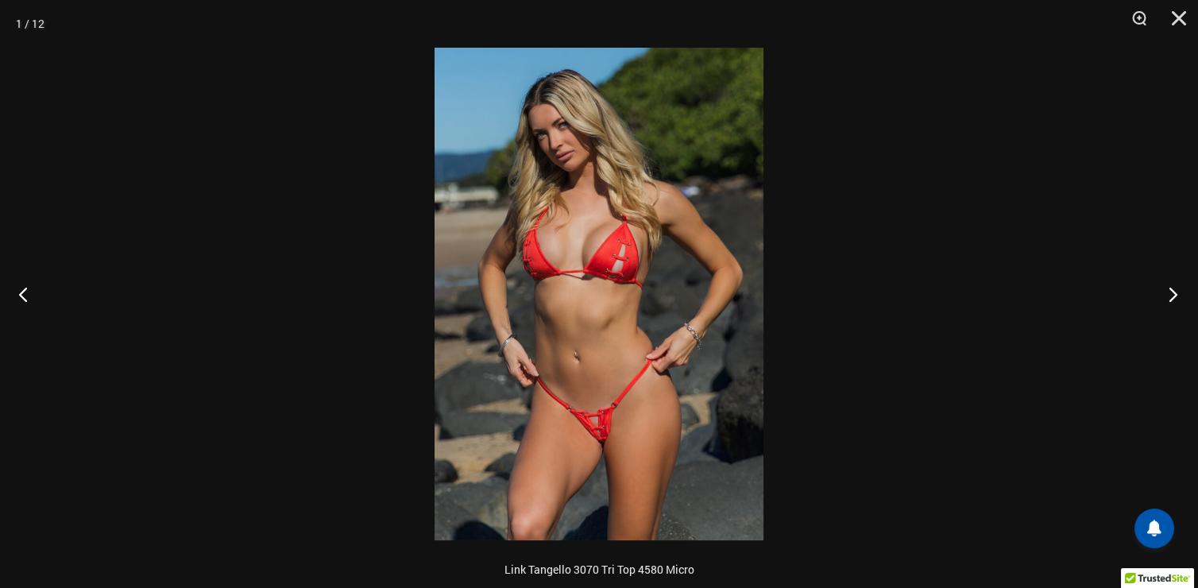
click at [1170, 288] on button "Next" at bounding box center [1169, 293] width 60 height 79
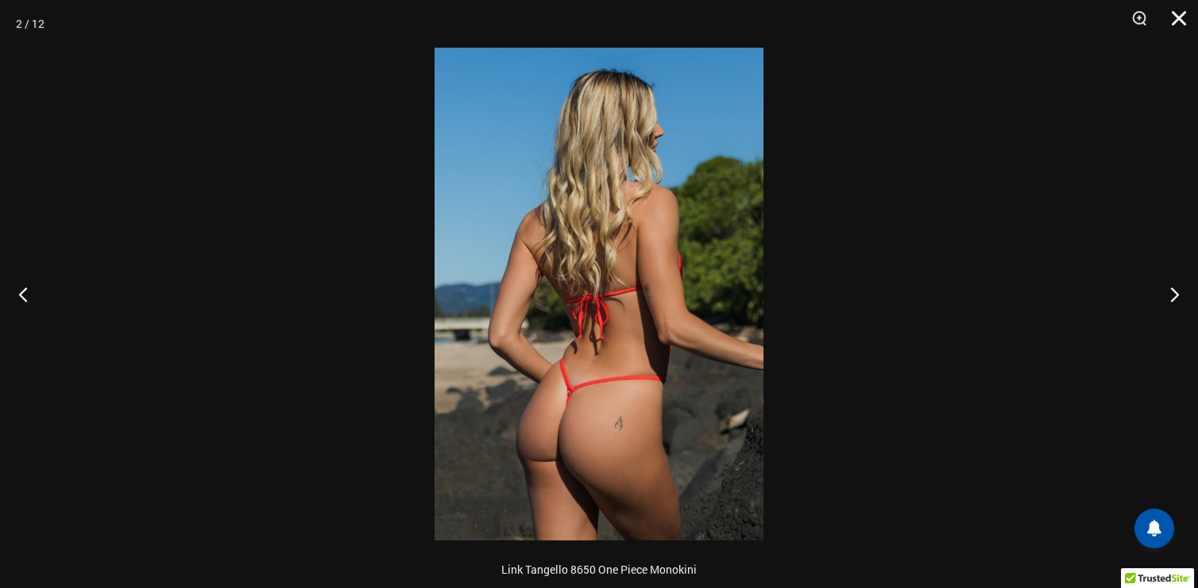
click at [1176, 18] on button "Close" at bounding box center [1174, 24] width 40 height 48
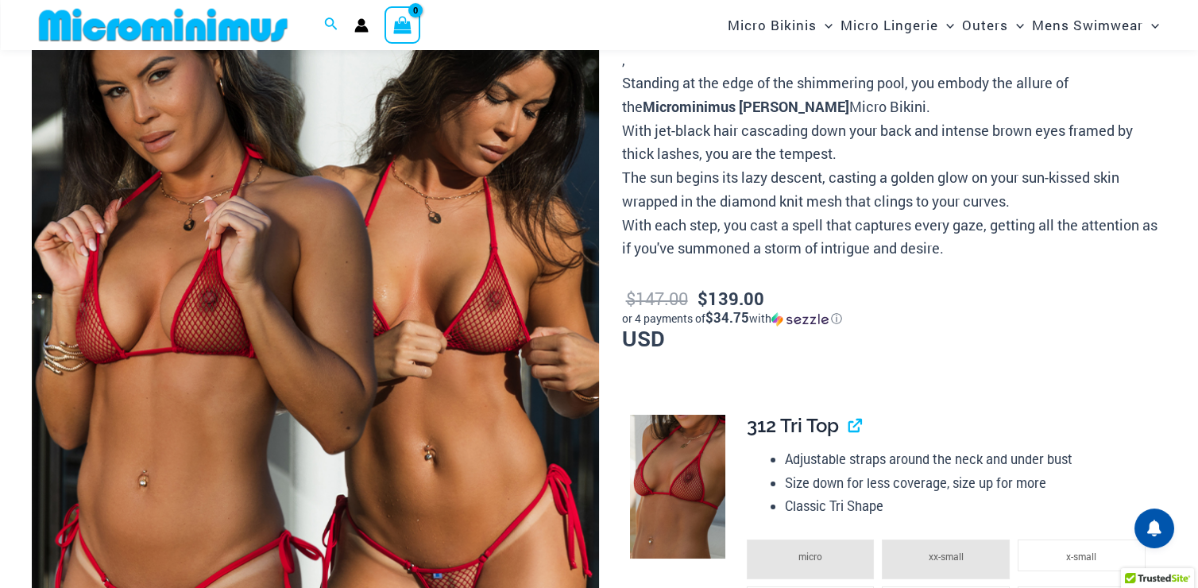
scroll to position [144, 0]
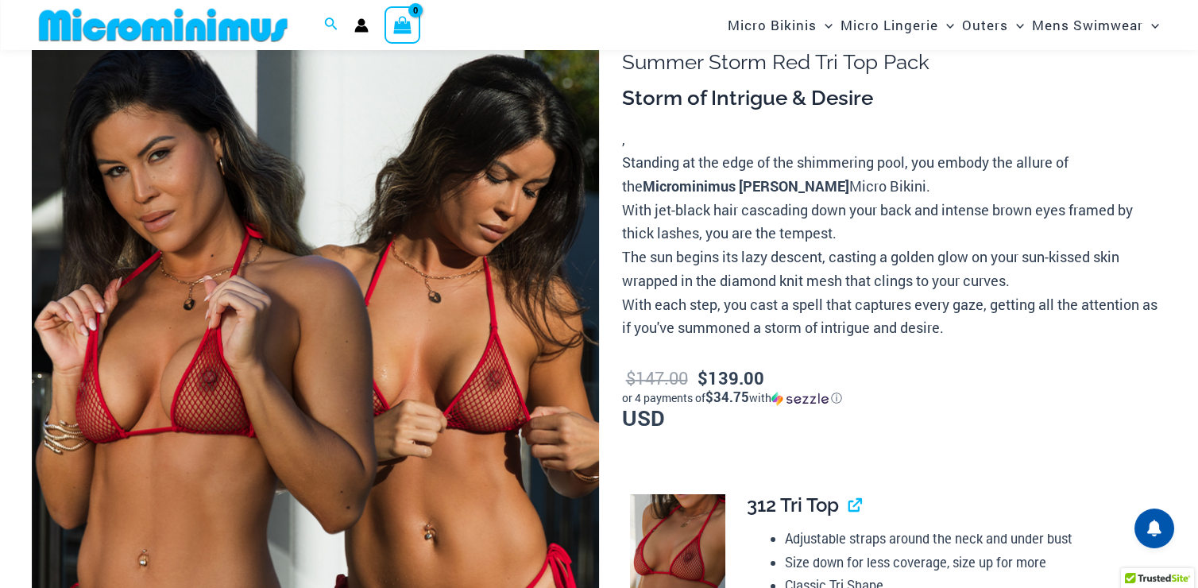
click at [402, 269] on img at bounding box center [315, 426] width 567 height 851
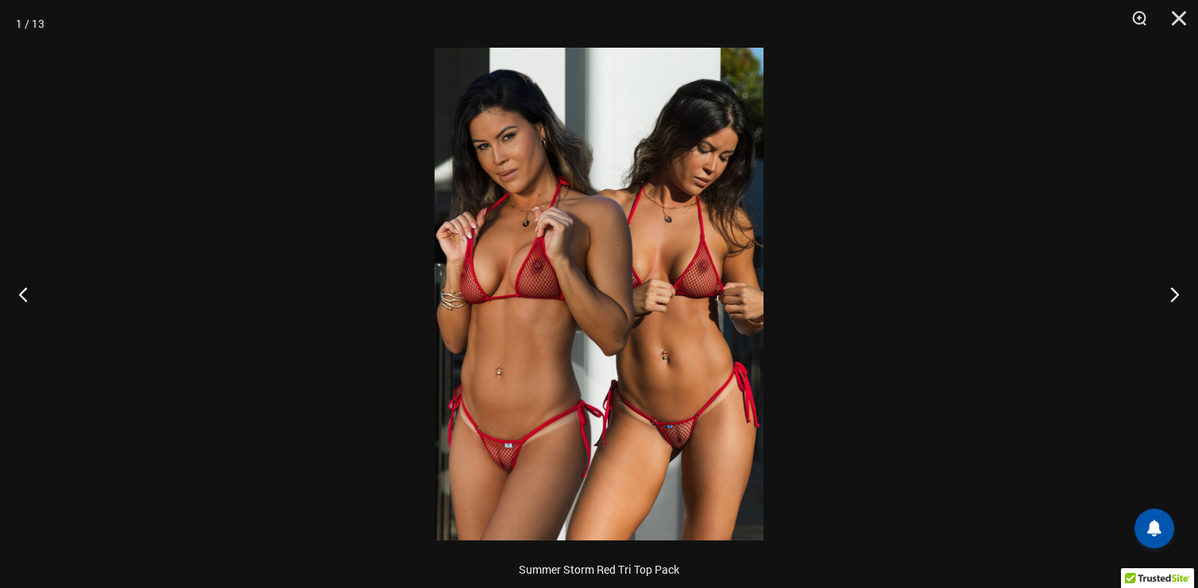
click at [621, 276] on img at bounding box center [599, 294] width 329 height 493
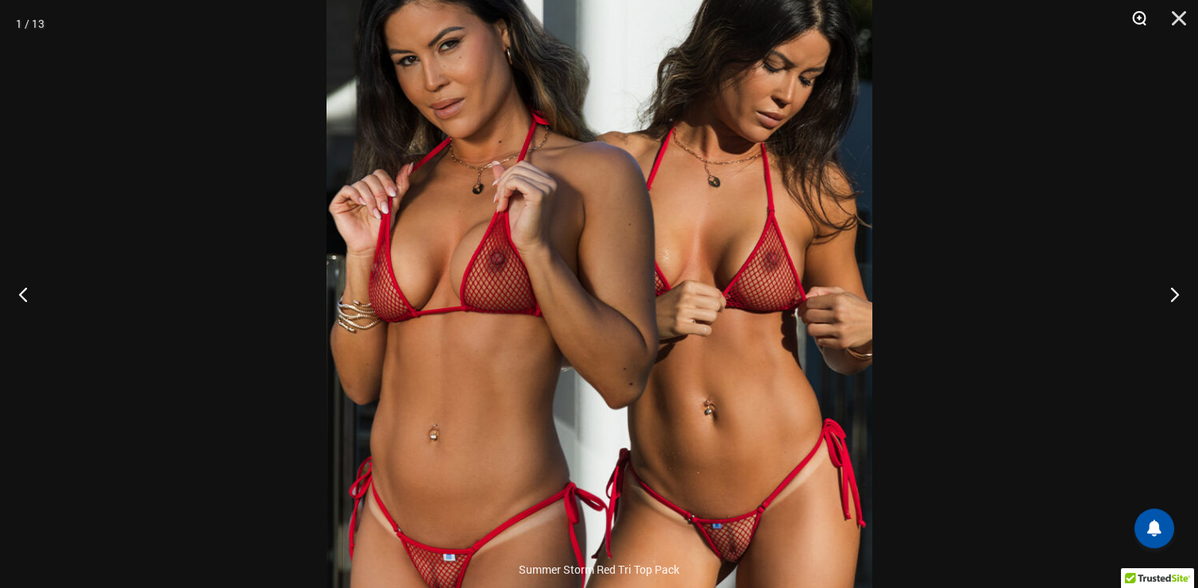
click at [1136, 19] on button "Zoom" at bounding box center [1134, 24] width 40 height 48
click at [1136, 17] on button "Zoom" at bounding box center [1134, 24] width 40 height 48
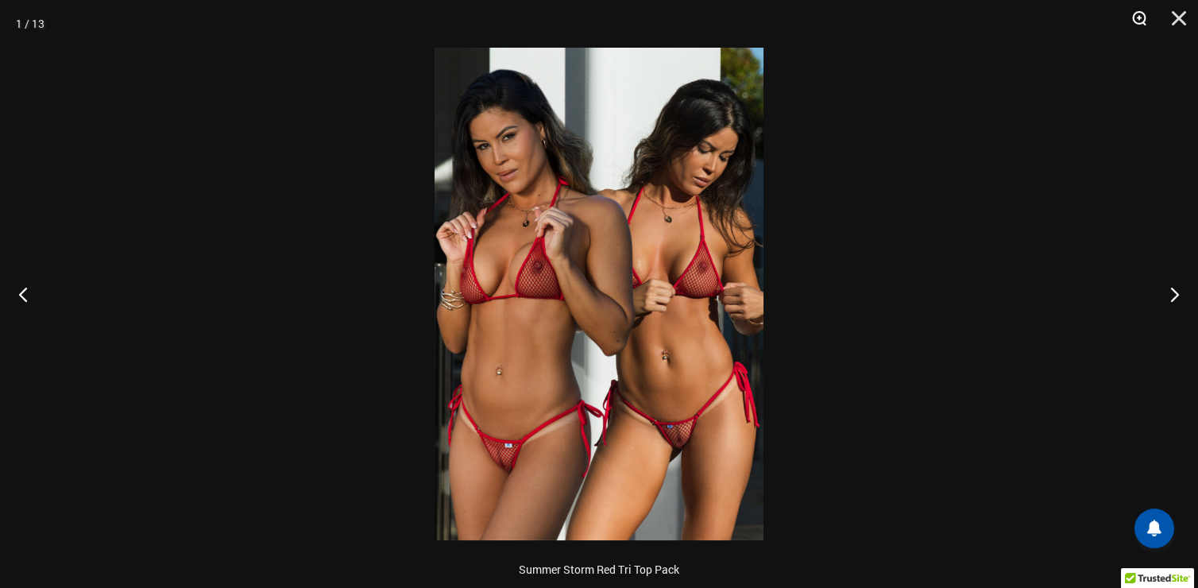
click at [1136, 17] on button "Zoom" at bounding box center [1134, 24] width 40 height 48
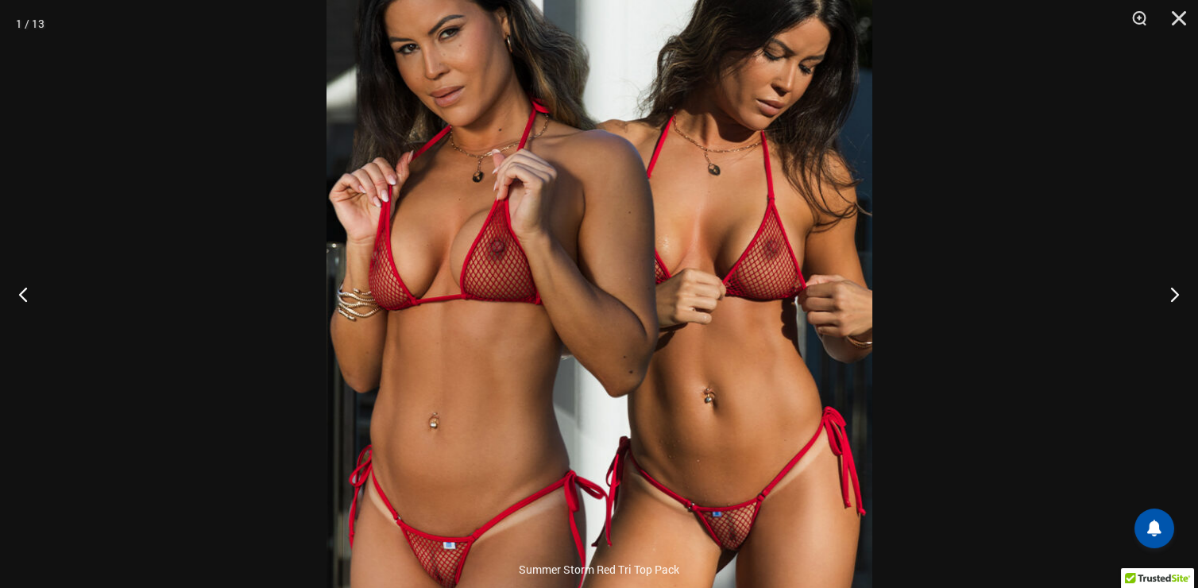
click at [740, 358] on img at bounding box center [600, 294] width 546 height 818
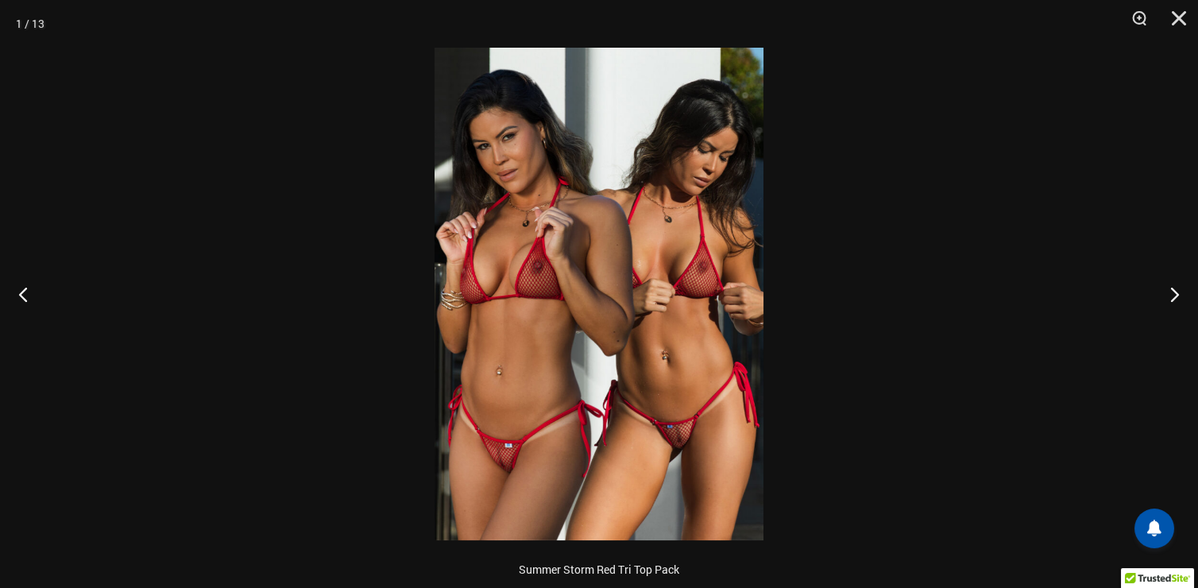
click at [739, 357] on img at bounding box center [599, 294] width 329 height 493
click at [739, 354] on img at bounding box center [599, 294] width 329 height 493
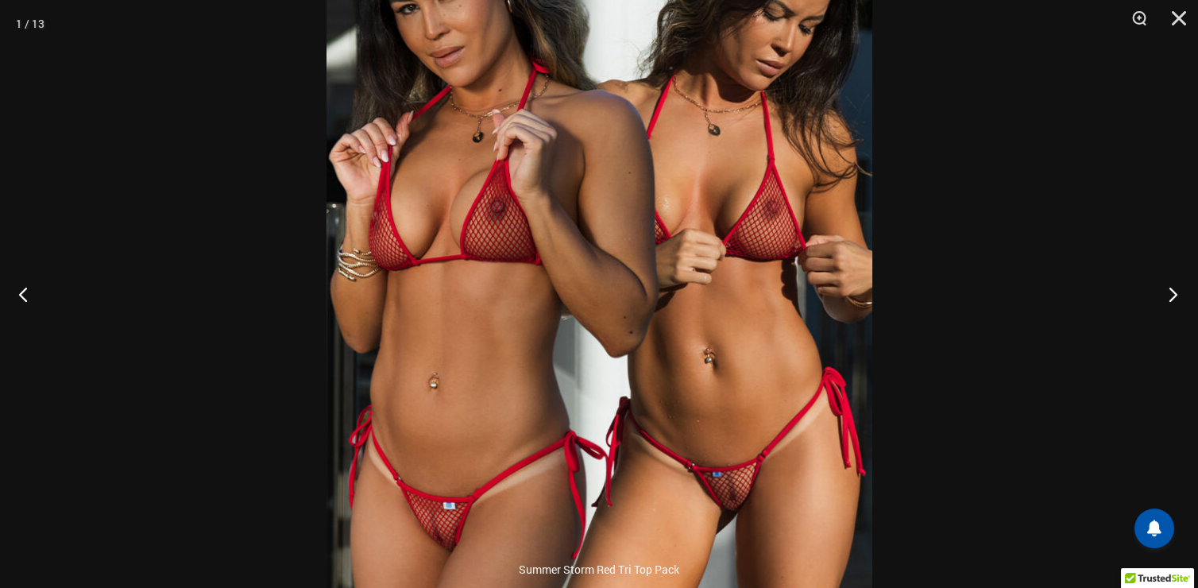
click at [1171, 291] on button "Next" at bounding box center [1169, 293] width 60 height 79
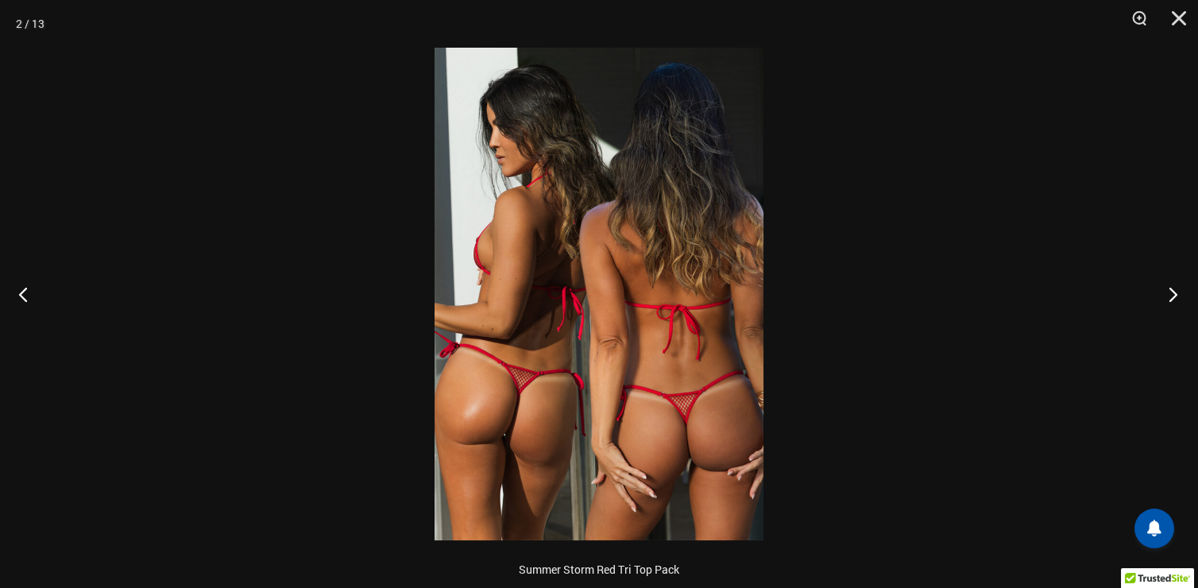
click at [1171, 291] on button "Next" at bounding box center [1169, 293] width 60 height 79
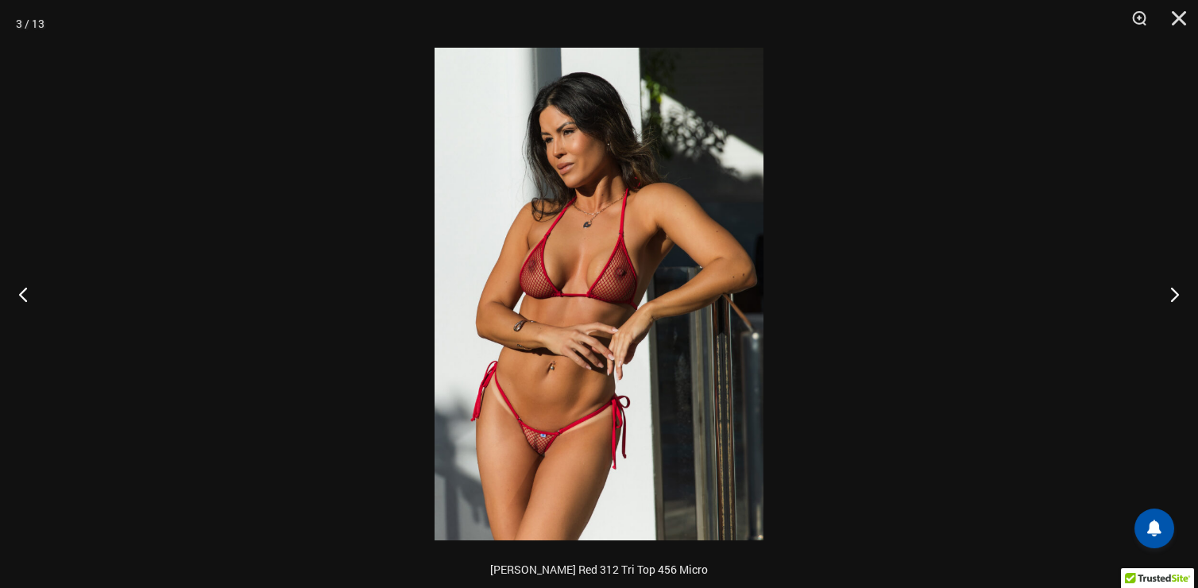
click at [636, 287] on img at bounding box center [599, 294] width 329 height 493
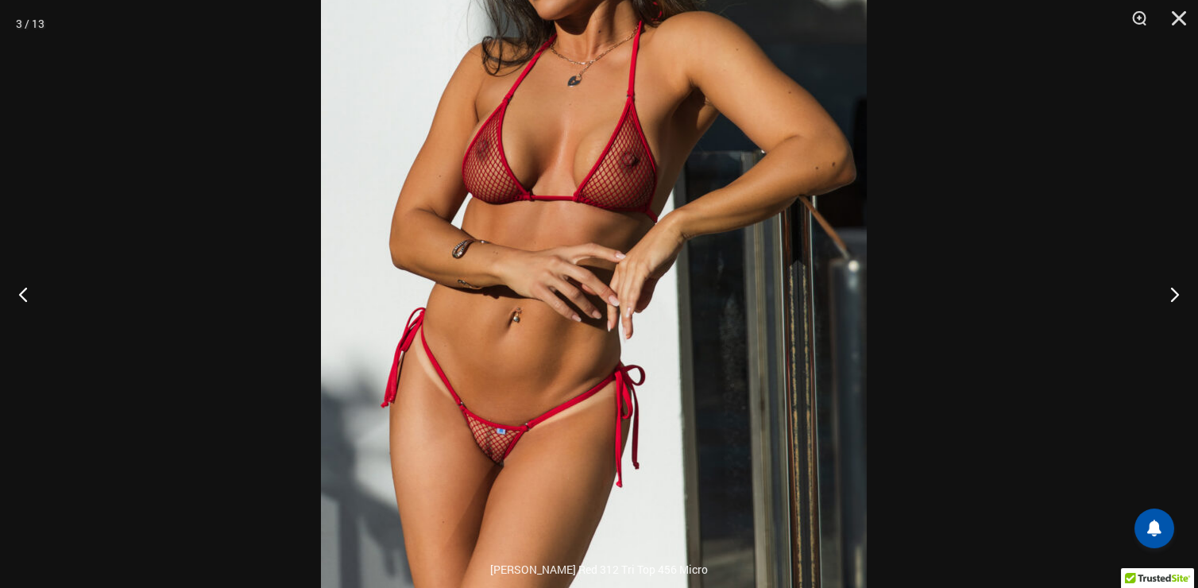
click at [729, 228] on img at bounding box center [594, 196] width 546 height 818
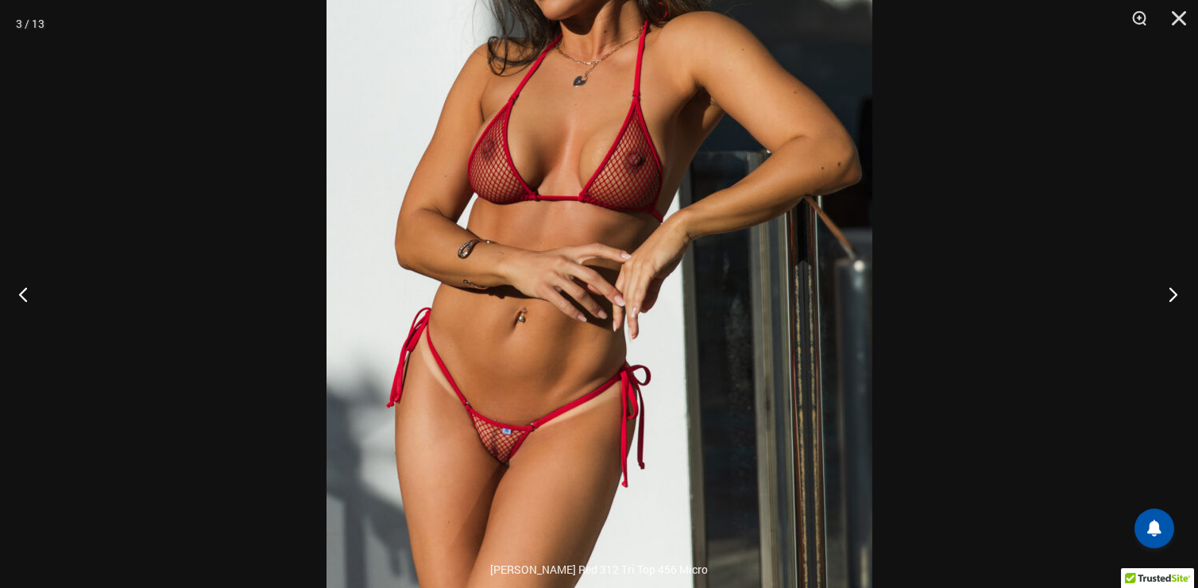
click at [1168, 291] on button "Next" at bounding box center [1169, 293] width 60 height 79
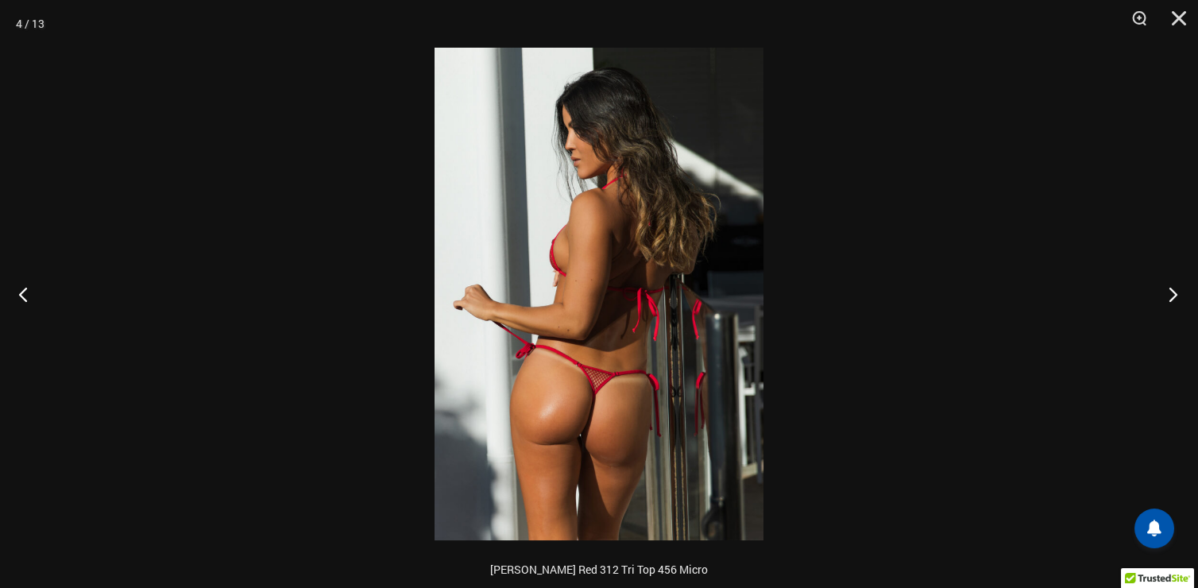
click at [1168, 291] on button "Next" at bounding box center [1169, 293] width 60 height 79
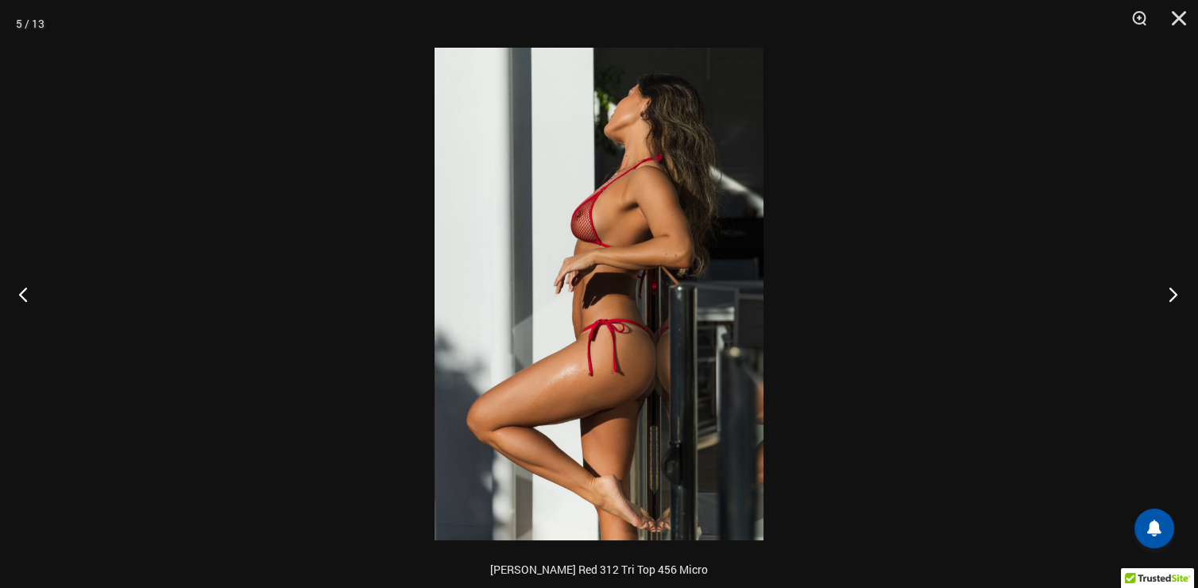
click at [1168, 291] on button "Next" at bounding box center [1169, 293] width 60 height 79
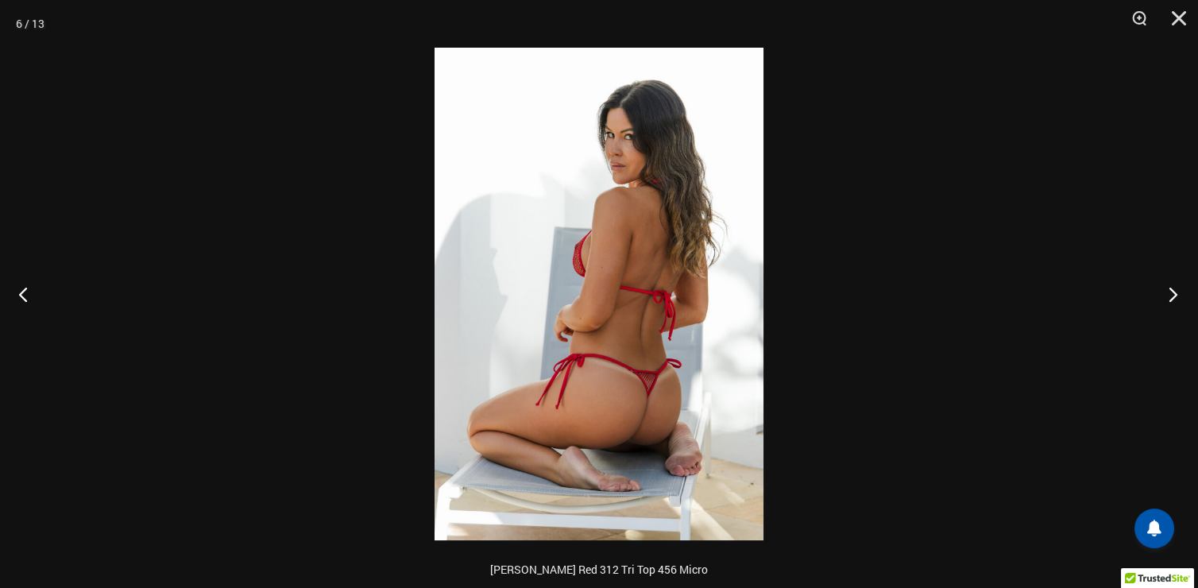
click at [1168, 291] on button "Next" at bounding box center [1169, 293] width 60 height 79
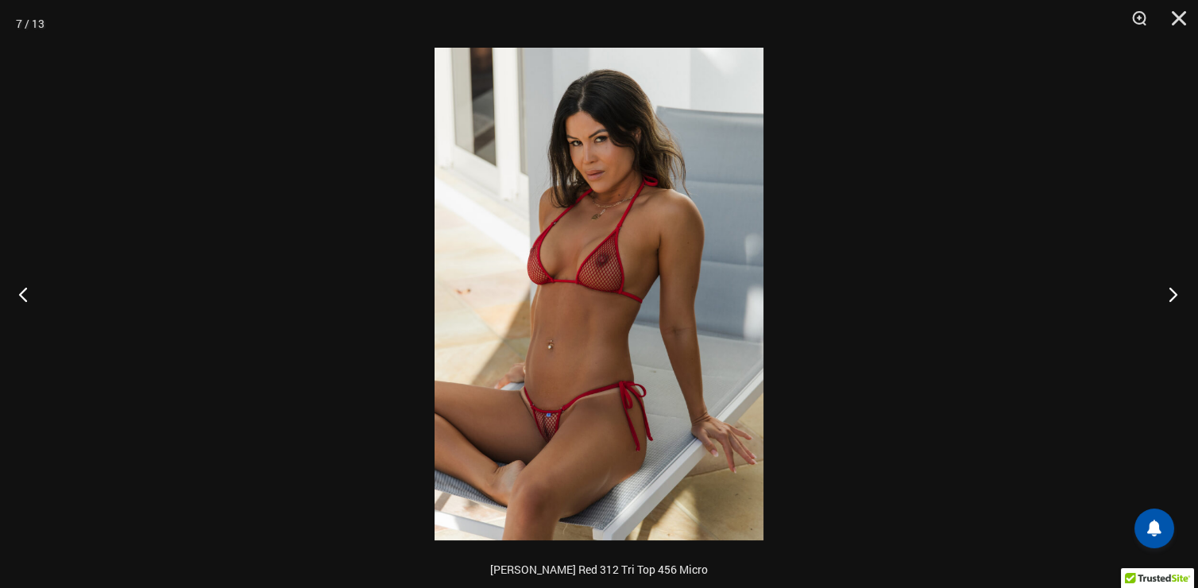
click at [1168, 291] on button "Next" at bounding box center [1169, 293] width 60 height 79
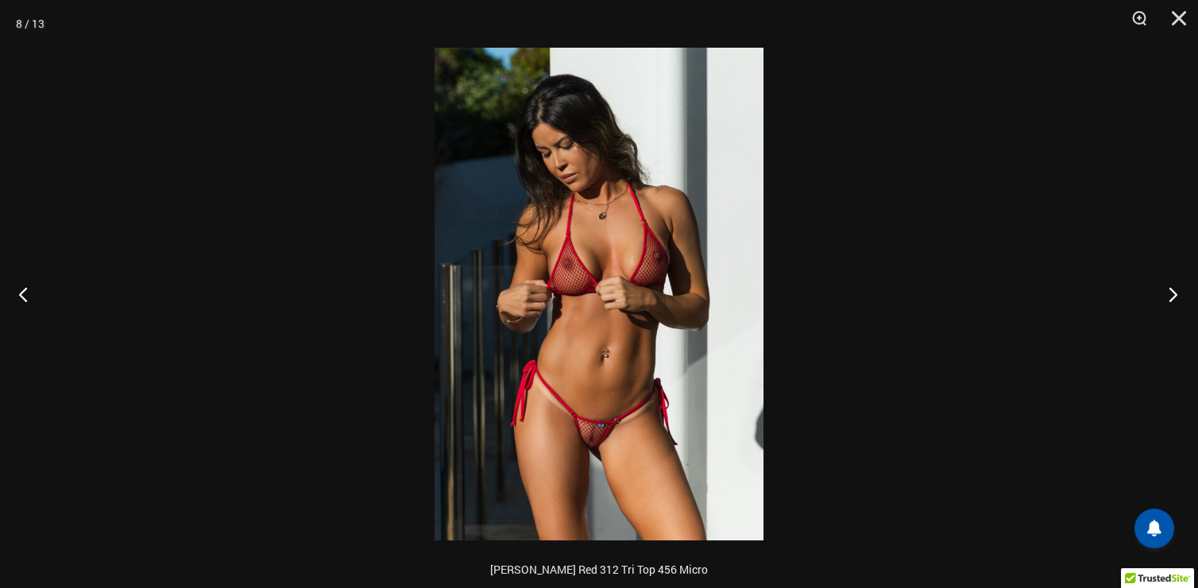
click at [1168, 291] on button "Next" at bounding box center [1169, 293] width 60 height 79
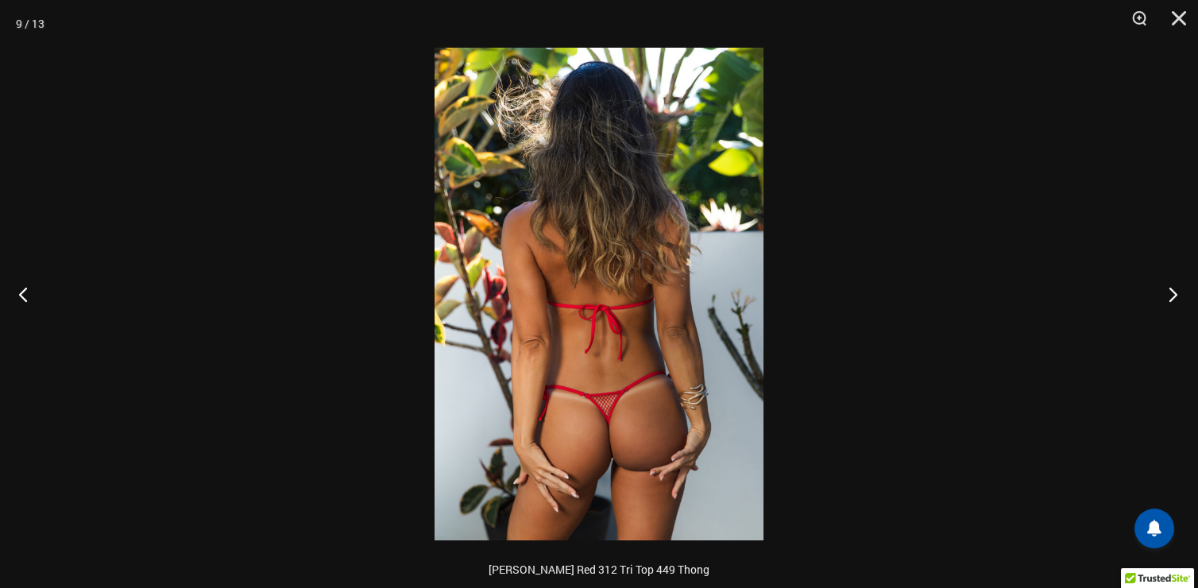
click at [1168, 291] on button "Next" at bounding box center [1169, 293] width 60 height 79
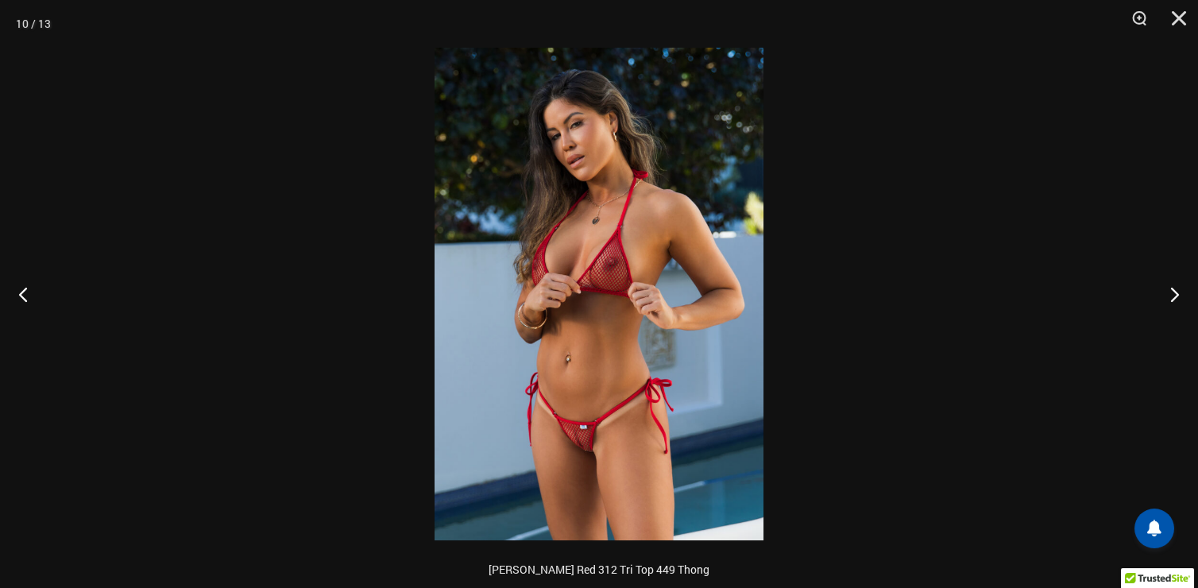
click at [568, 306] on img at bounding box center [599, 294] width 329 height 493
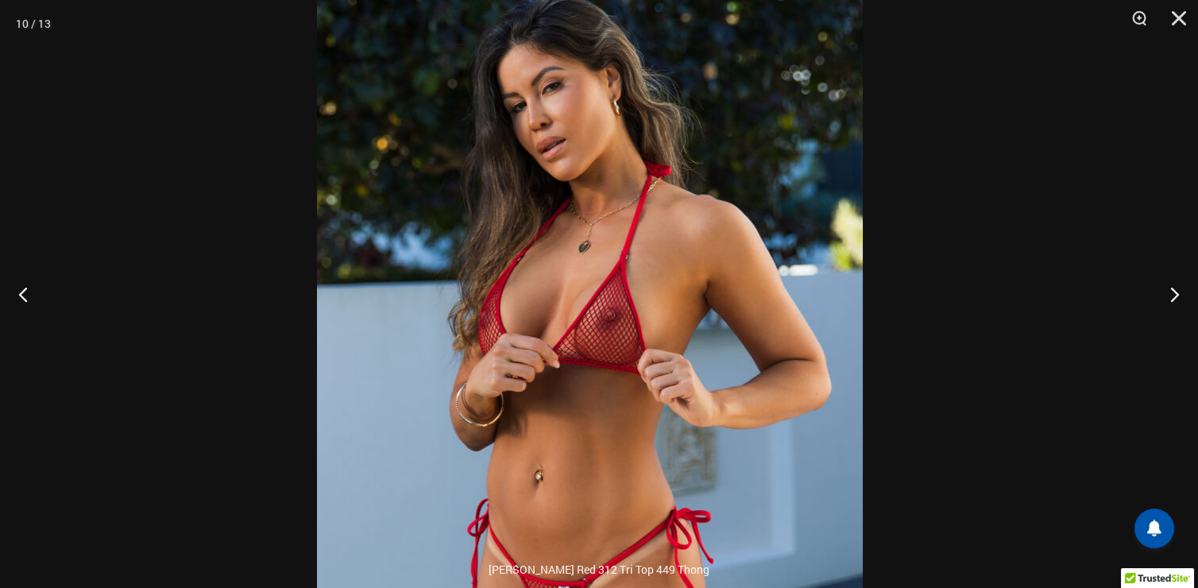
click at [673, 281] on img at bounding box center [590, 368] width 546 height 818
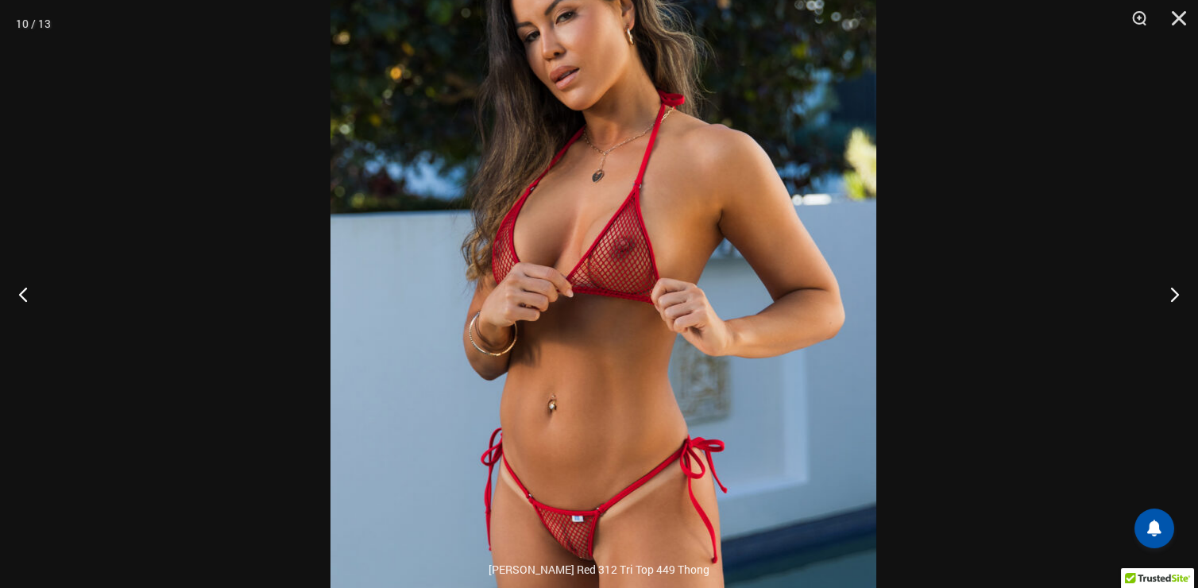
click at [687, 203] on img at bounding box center [604, 298] width 546 height 818
click at [687, 203] on img at bounding box center [603, 298] width 546 height 818
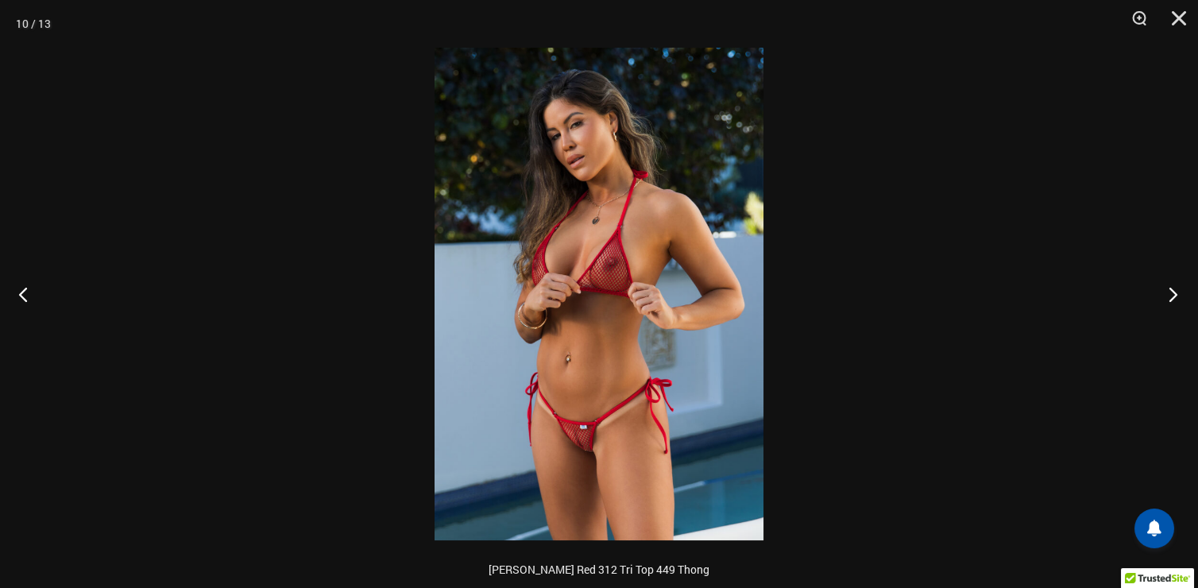
click at [1171, 292] on button "Next" at bounding box center [1169, 293] width 60 height 79
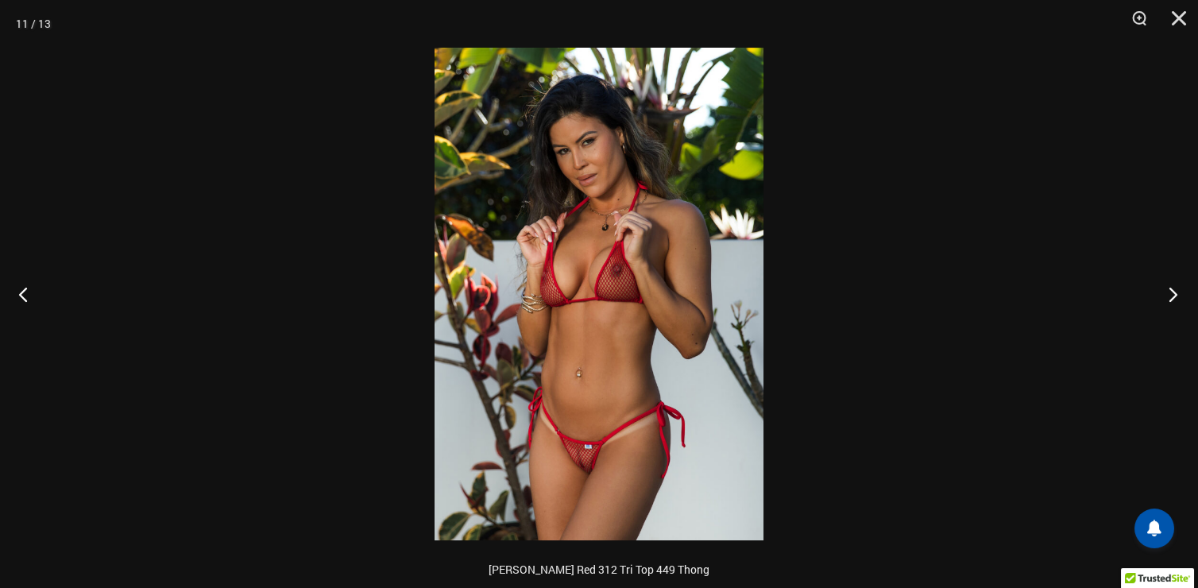
click at [1171, 292] on button "Next" at bounding box center [1169, 293] width 60 height 79
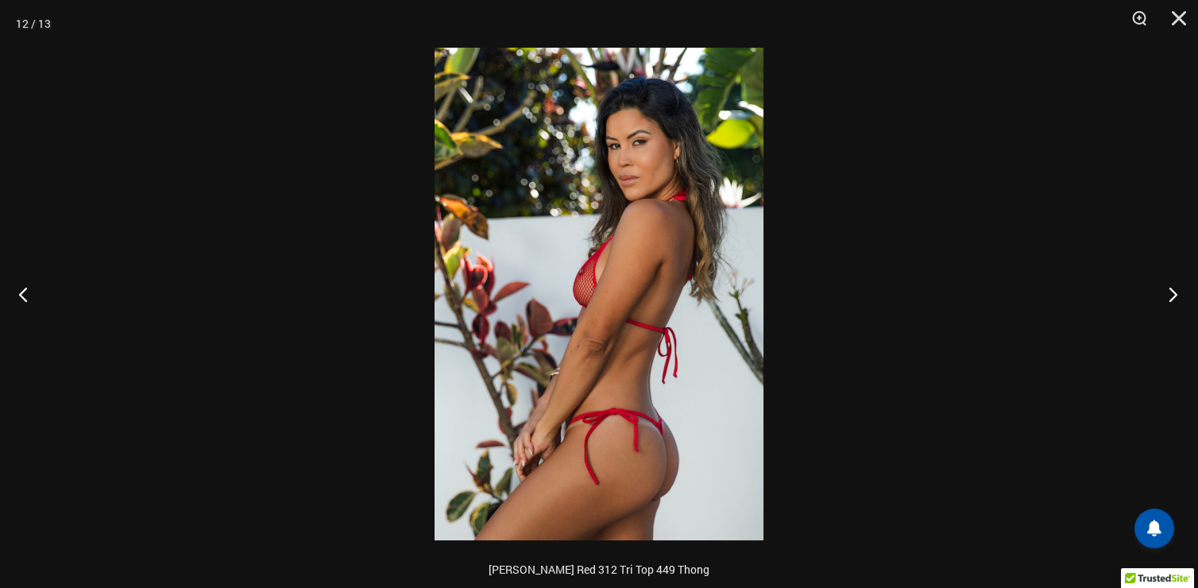
click at [1171, 292] on button "Next" at bounding box center [1169, 293] width 60 height 79
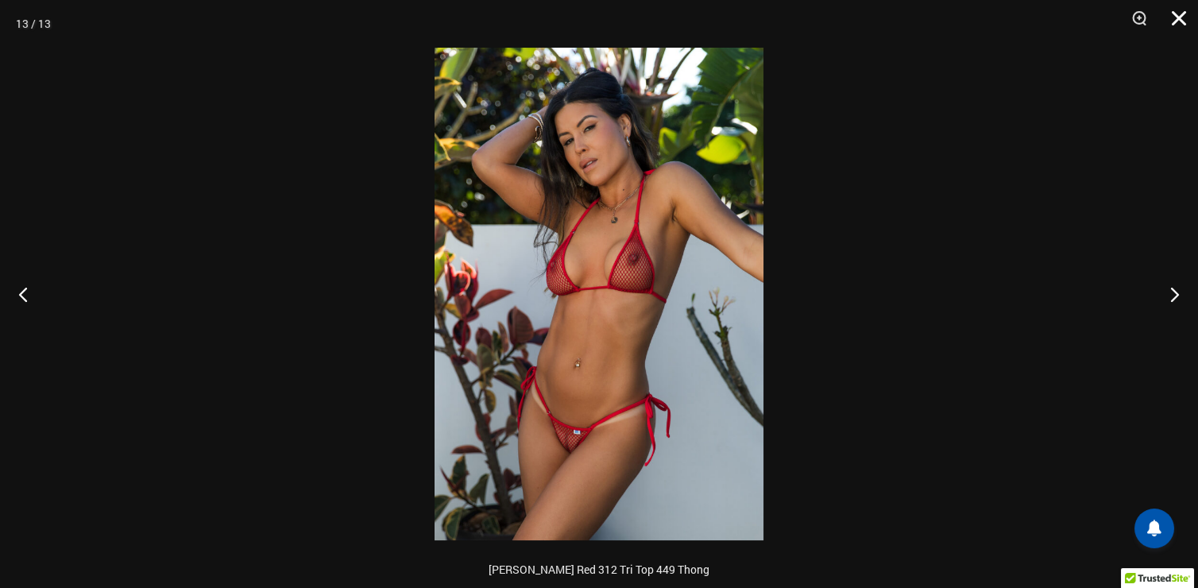
click at [1179, 13] on button "Close" at bounding box center [1174, 24] width 40 height 48
